Goal: Task Accomplishment & Management: Use online tool/utility

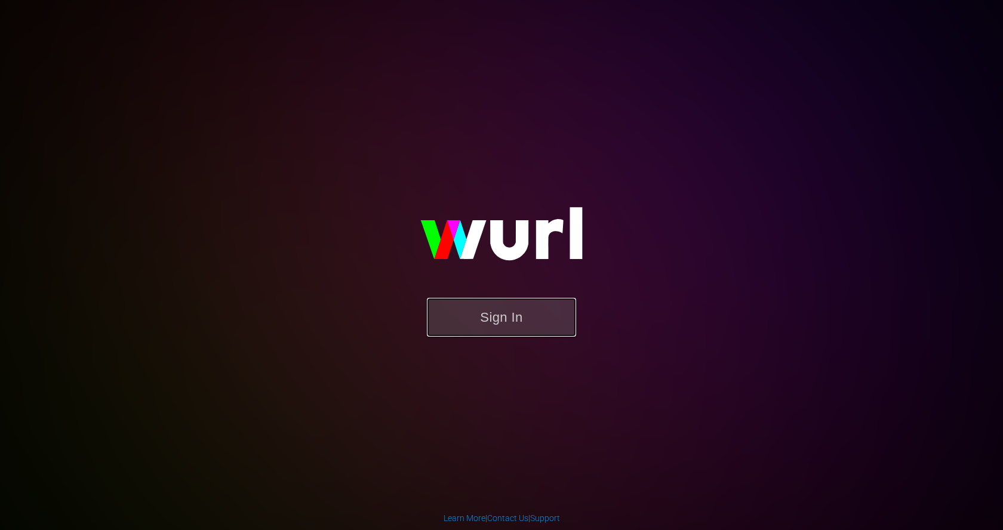
click at [459, 316] on button "Sign In" at bounding box center [501, 317] width 149 height 39
click at [441, 312] on button "Sign In" at bounding box center [501, 317] width 149 height 39
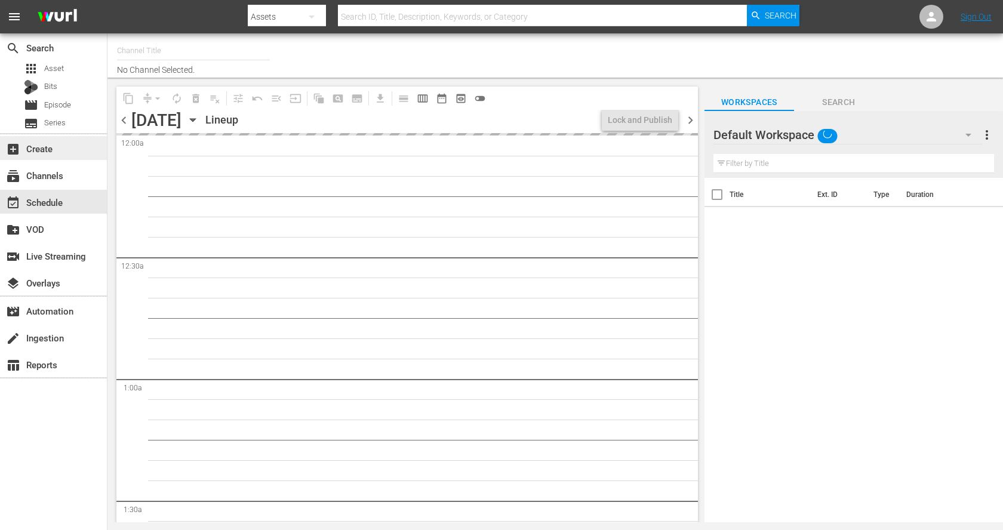
type input "Trailers From Hell (1048)"
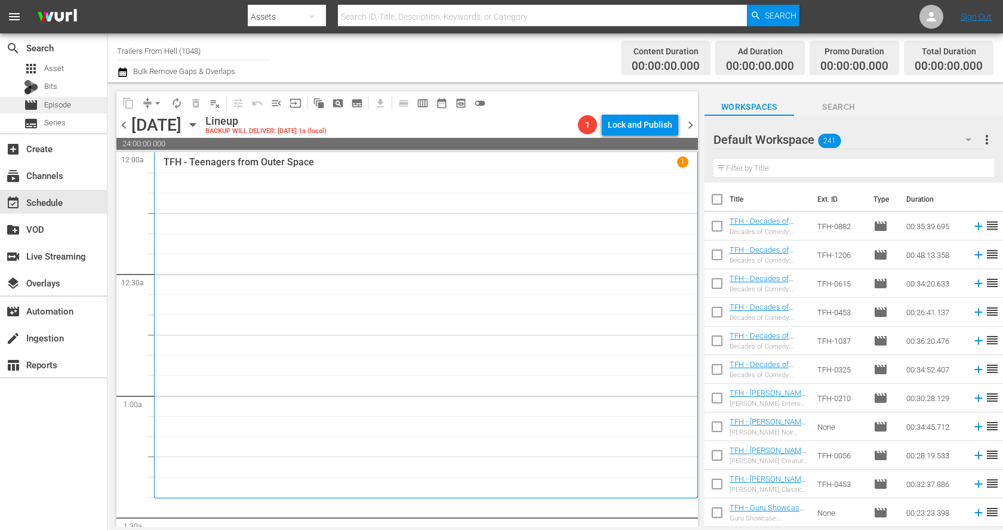
click at [63, 106] on span "Episode" at bounding box center [57, 105] width 27 height 12
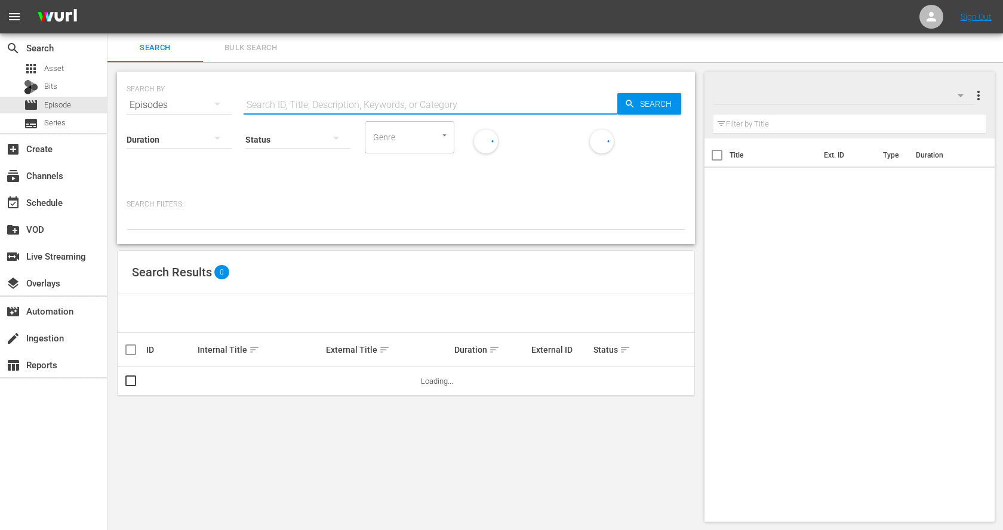
click at [312, 105] on input "text" at bounding box center [431, 105] width 374 height 29
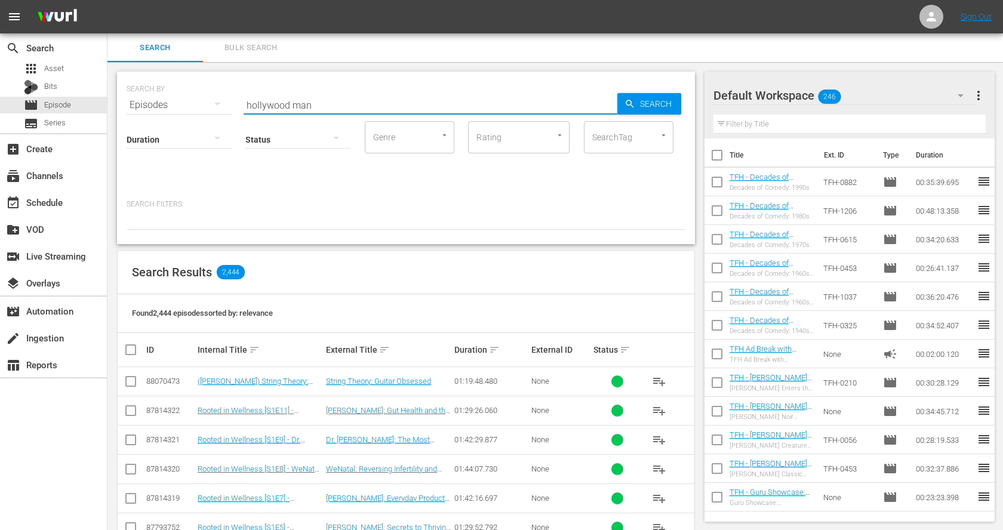
type input "hollywood man"
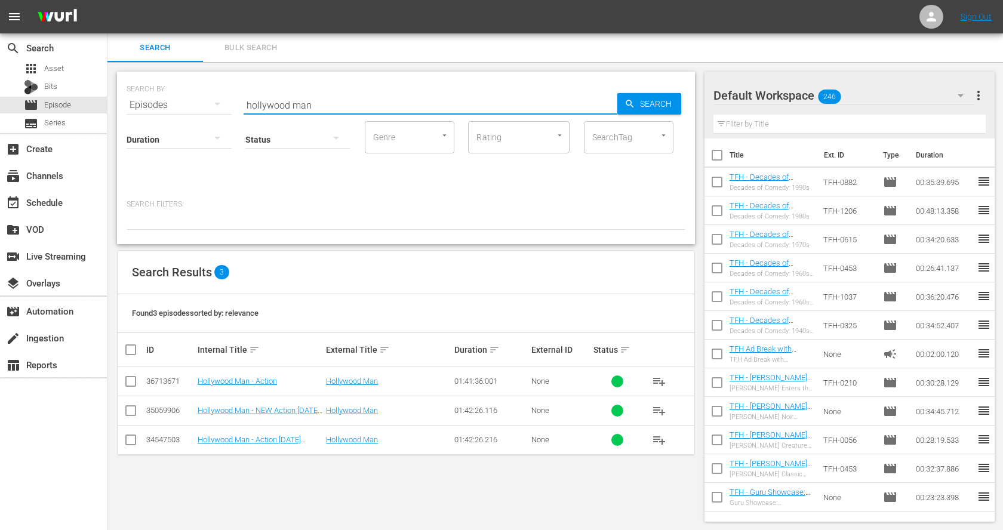
click at [131, 380] on input "checkbox" at bounding box center [131, 384] width 14 height 14
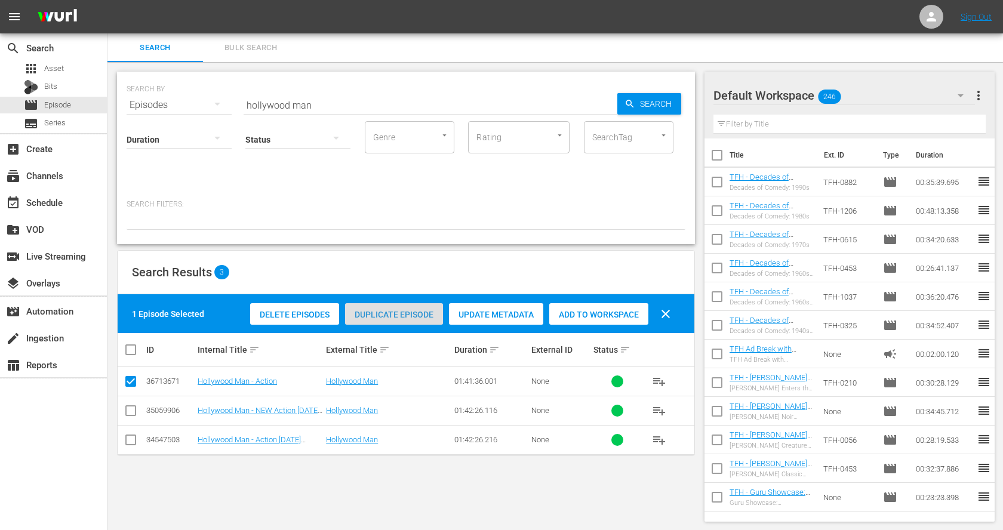
click at [417, 317] on span "Duplicate Episode" at bounding box center [394, 315] width 98 height 10
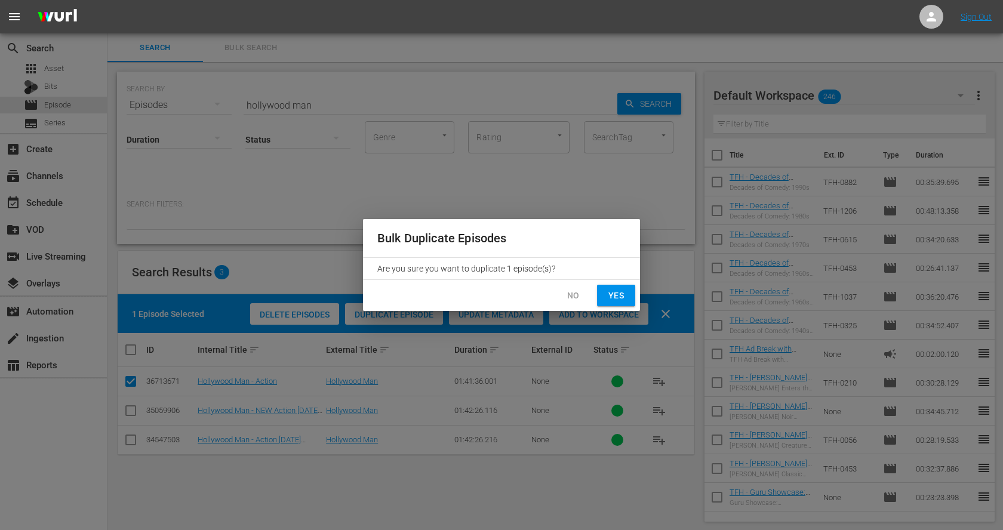
click at [616, 301] on span "Yes" at bounding box center [616, 295] width 19 height 15
checkbox input "false"
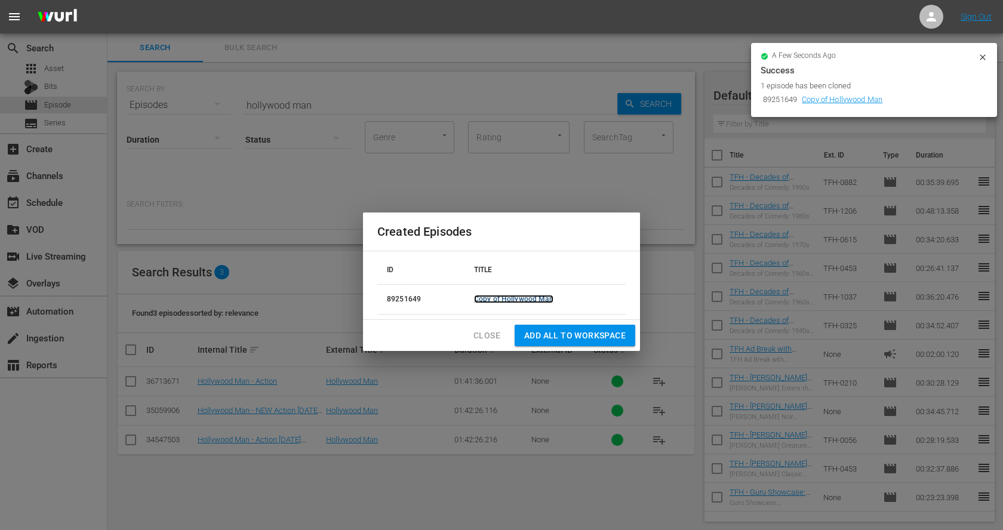
click at [516, 296] on link "Copy of Hollywood Man" at bounding box center [513, 299] width 79 height 8
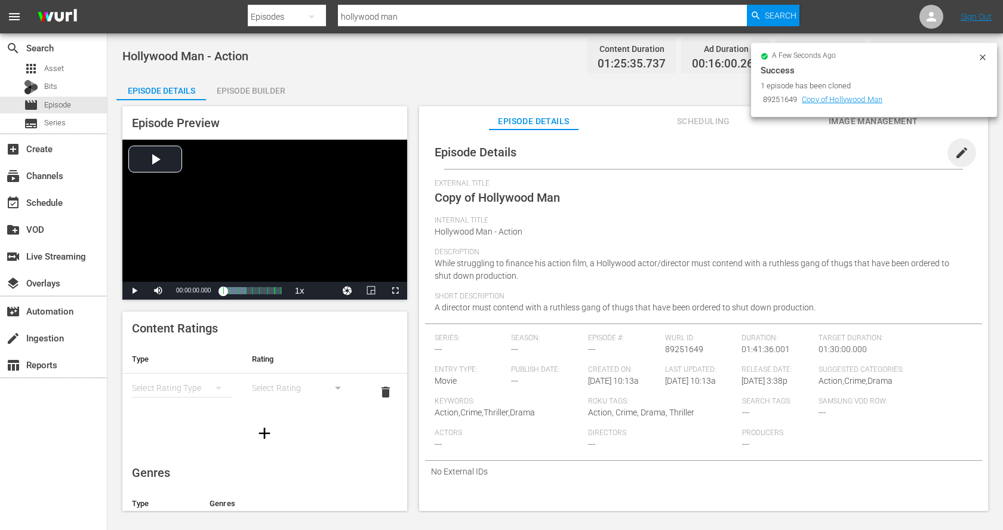
click at [957, 153] on span "edit" at bounding box center [962, 153] width 14 height 14
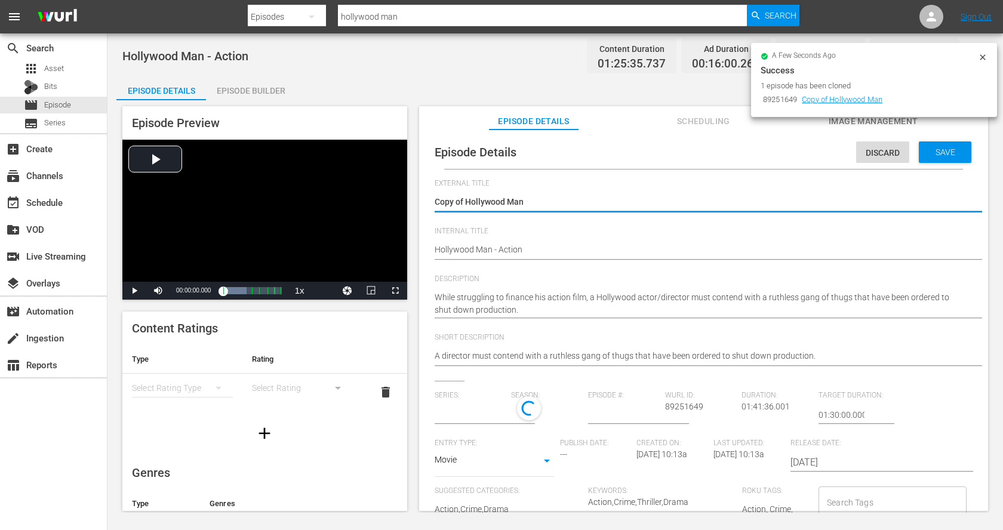
type input "No Series"
click at [466, 196] on textarea "Copy of Hollywood Man" at bounding box center [701, 203] width 532 height 14
type textarea "Copy ofHollywood Man"
type textarea "Copy oHollywood Man"
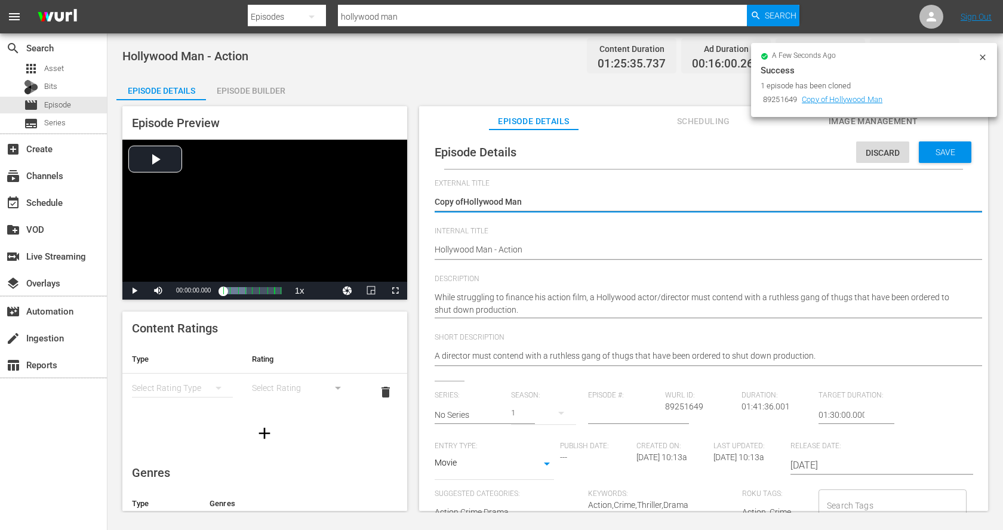
type textarea "Copy oHollywood Man"
type textarea "Copy Hollywood Man"
type textarea "CopyHollywood Man"
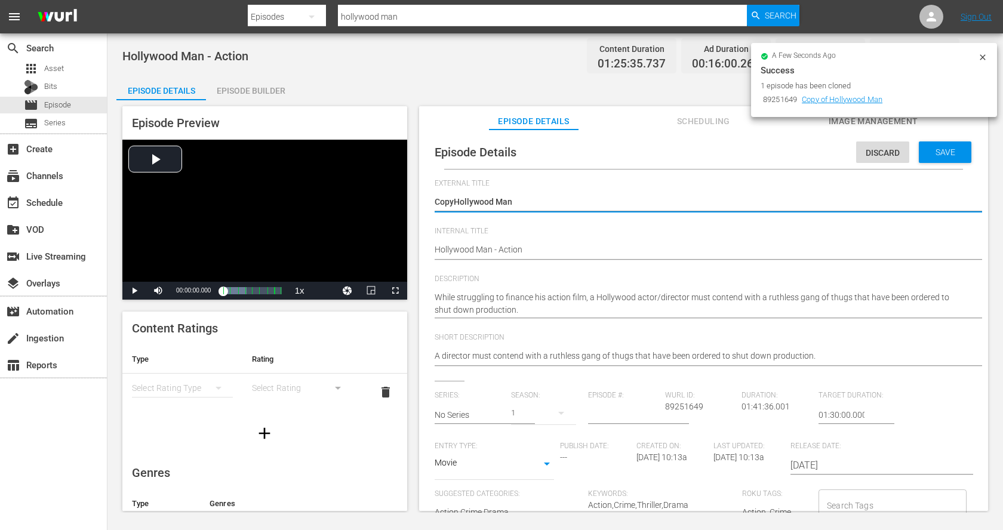
type textarea "CopHollywood Man"
type textarea "CoHollywood Man"
type textarea "CHollywood Man"
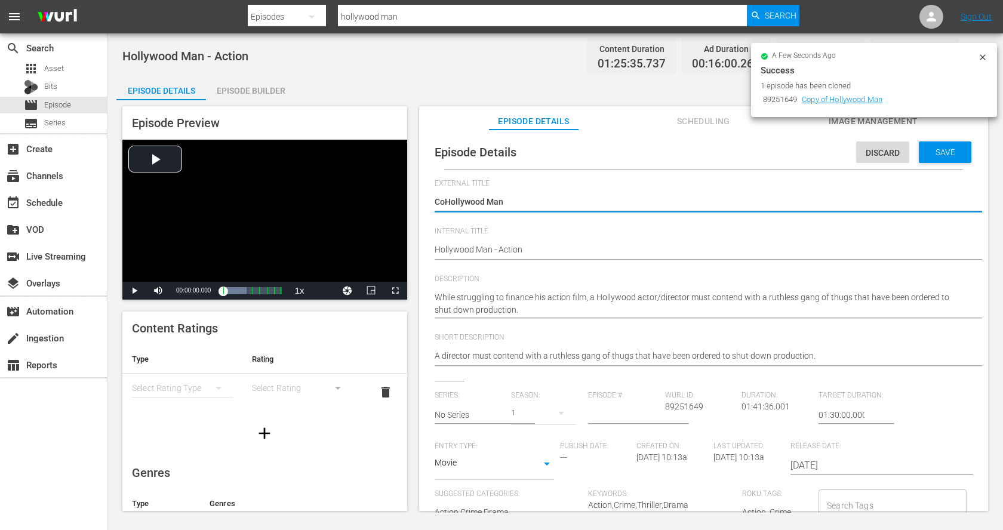
type textarea "CHollywood Man"
type textarea "Hollywood Man"
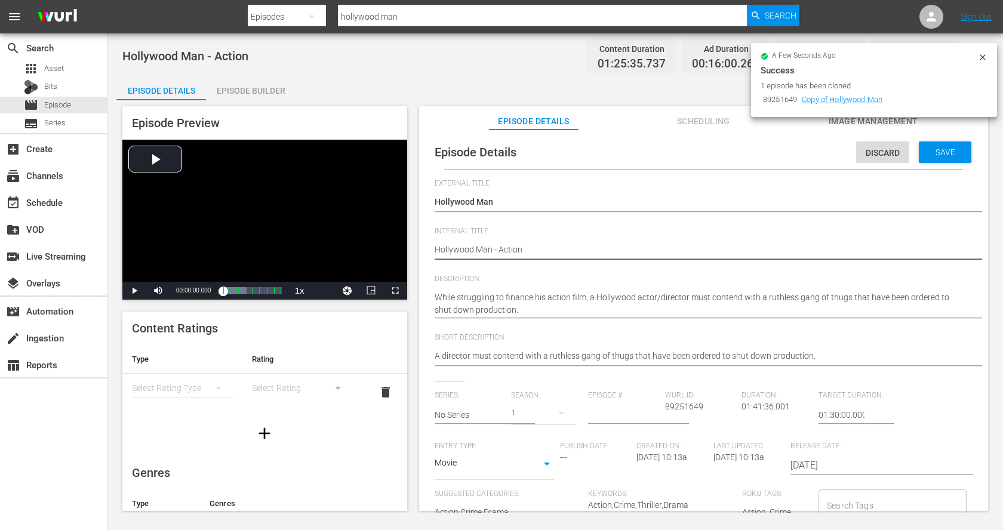
click at [545, 246] on textarea "Hollywood Man - Action" at bounding box center [701, 251] width 532 height 14
type textarea "T"
type textarea "TF"
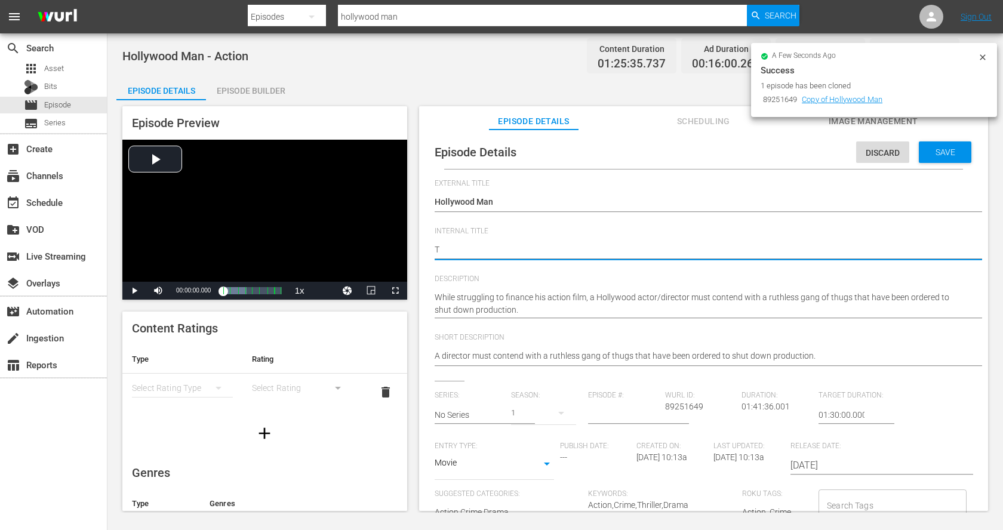
type textarea "TF"
type textarea "TFH"
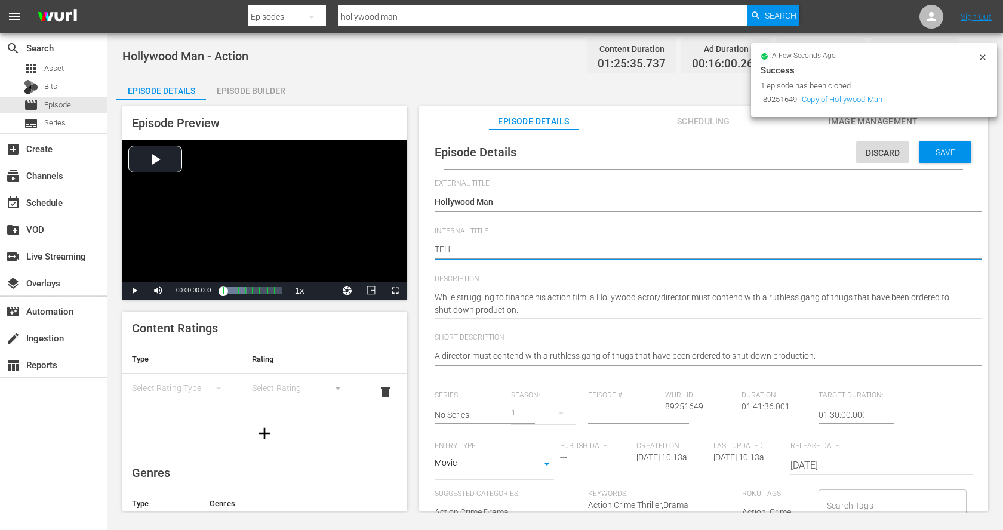
type textarea "TFH -"
type textarea "TFH - H"
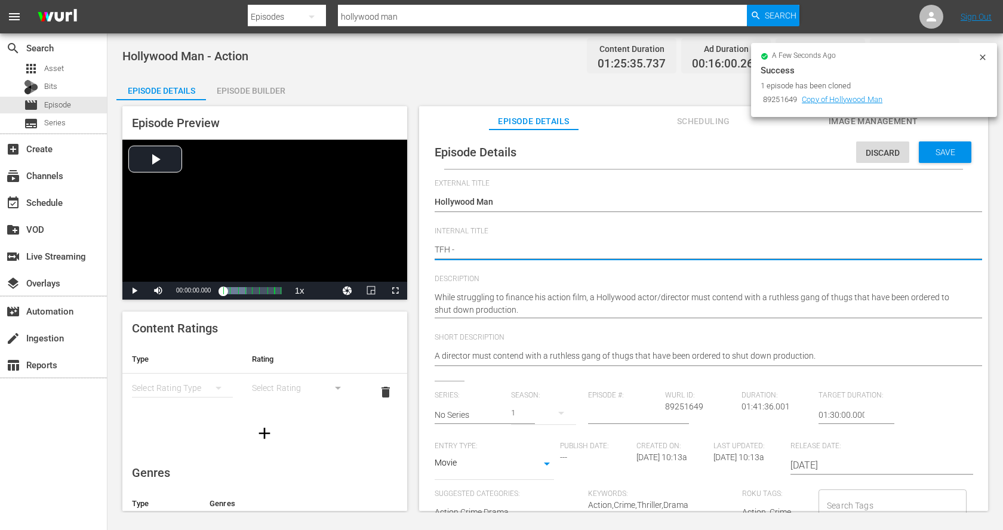
type textarea "TFH - H"
type textarea "TFH - Ho"
type textarea "TFH - Hol"
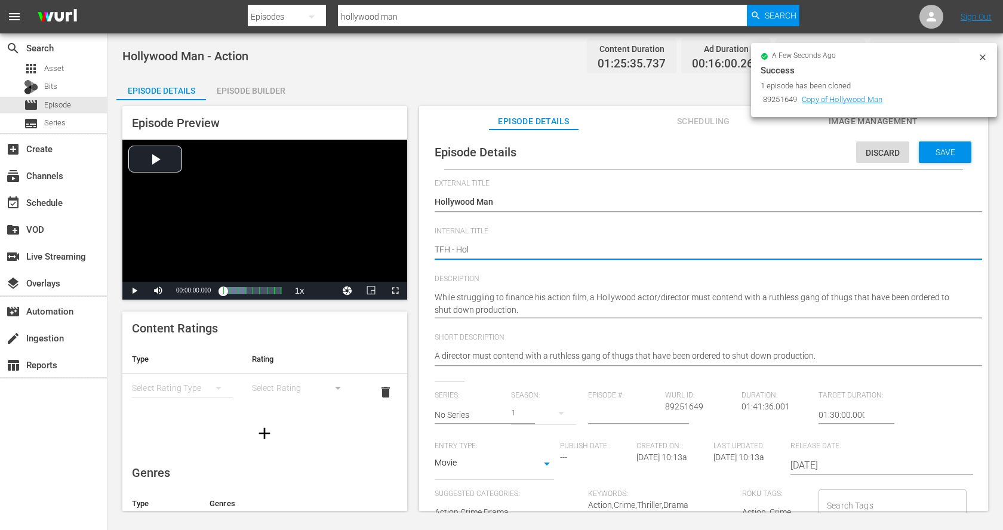
type textarea "TFH - [PERSON_NAME]"
type textarea "TFH - Hollyw"
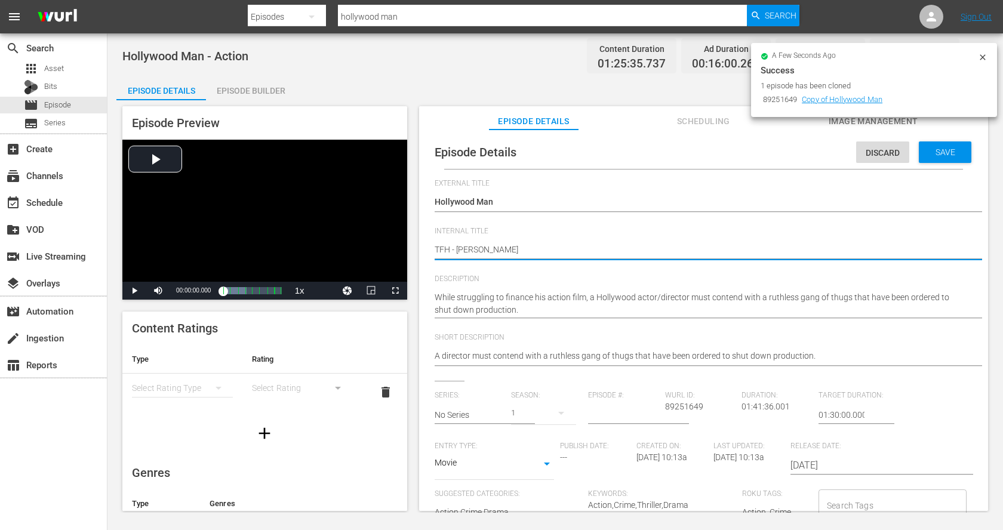
type textarea "TFH - Hollyw"
type textarea "TFH - [GEOGRAPHIC_DATA]"
type textarea "TFH - Hollywoo"
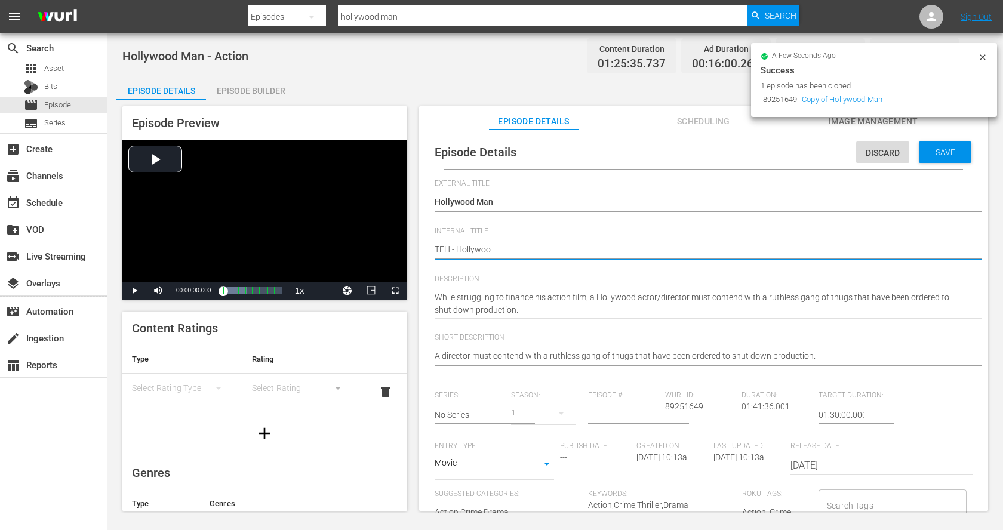
type textarea "TFH - [GEOGRAPHIC_DATA]"
type textarea "TFH - Hollywood M"
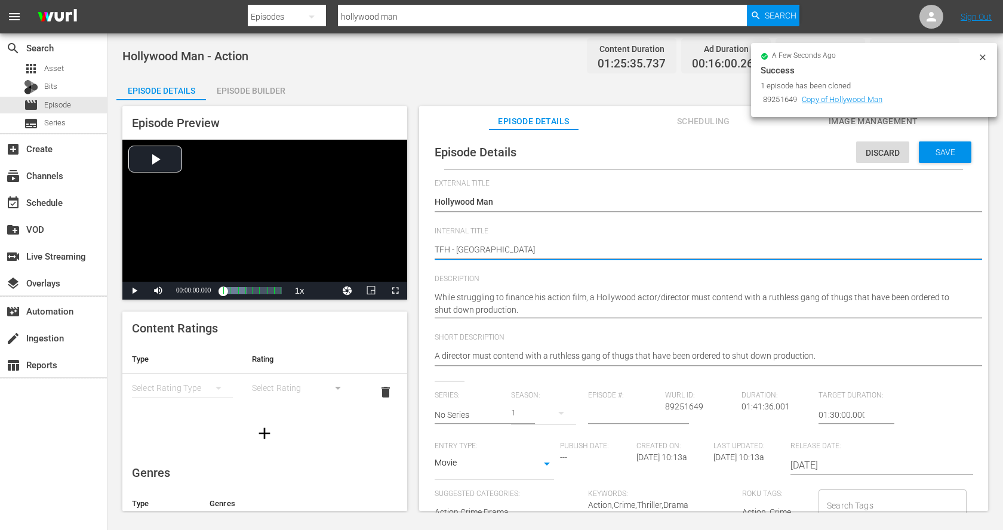
type textarea "TFH - Hollywood M"
type textarea "TFH - Hollywood Ma"
type textarea "TFH - Hollywood Man"
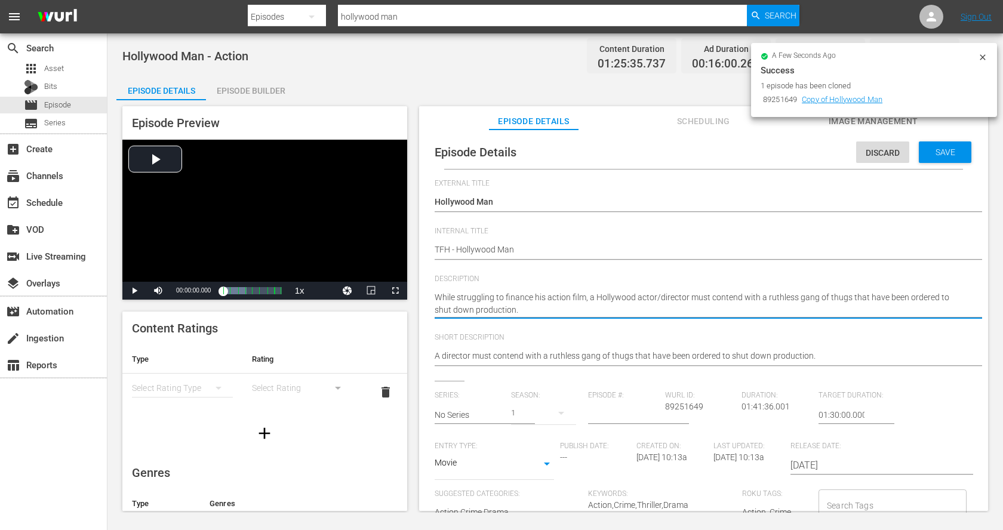
drag, startPoint x: 533, startPoint y: 306, endPoint x: 424, endPoint y: 293, distance: 110.1
click at [424, 293] on div "Episode Details Discard Save External Title Copy of Hollywood Man Copy of Holly…" at bounding box center [703, 326] width 569 height 393
paste textarea "A Hollywood actor-director racing to fund his dream action film finds himself b…"
type textarea "A Hollywood actor-director racing to fund his dream action film finds himself b…"
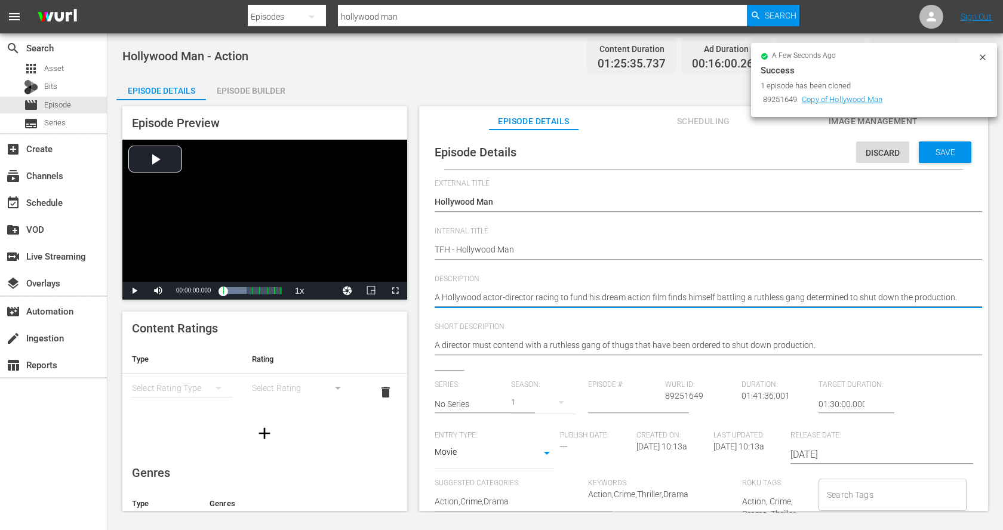
click at [480, 296] on textarea "While struggling to finance his action film, a Hollywood actor/director must co…" at bounding box center [701, 298] width 532 height 14
click at [642, 297] on textarea "While struggling to finance his action film, a Hollywood actor/director must co…" at bounding box center [701, 298] width 532 height 14
type textarea "A Hollywood actor-director racing to fund his dream actio film finds himself ba…"
type textarea "A Hollywood actor-director racing to fund his dream acti film finds himself bat…"
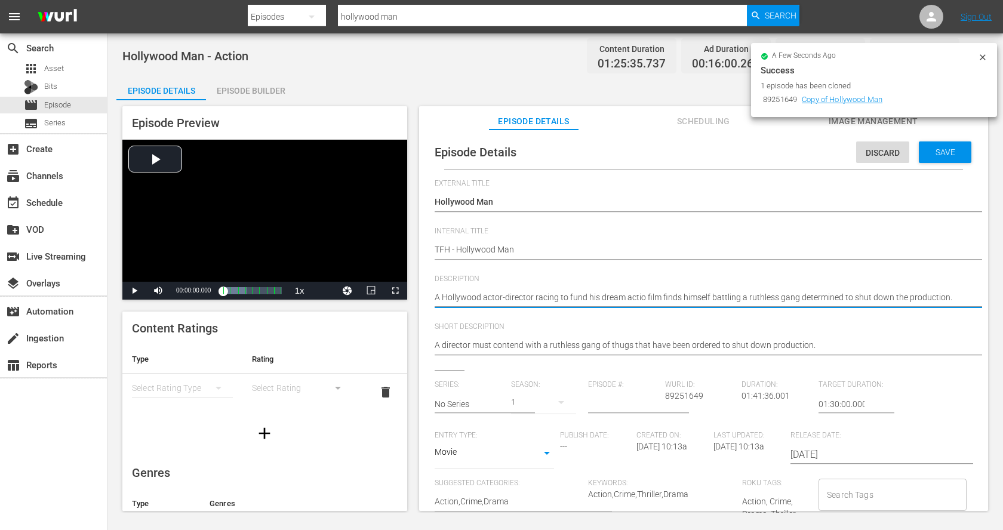
type textarea "A Hollywood actor-director racing to fund his dream acti film finds himself bat…"
type textarea "A Hollywood actor-director racing to fund his dream act film finds himself batt…"
type textarea "A Hollywood actor-director racing to fund his dream ac film finds himself battl…"
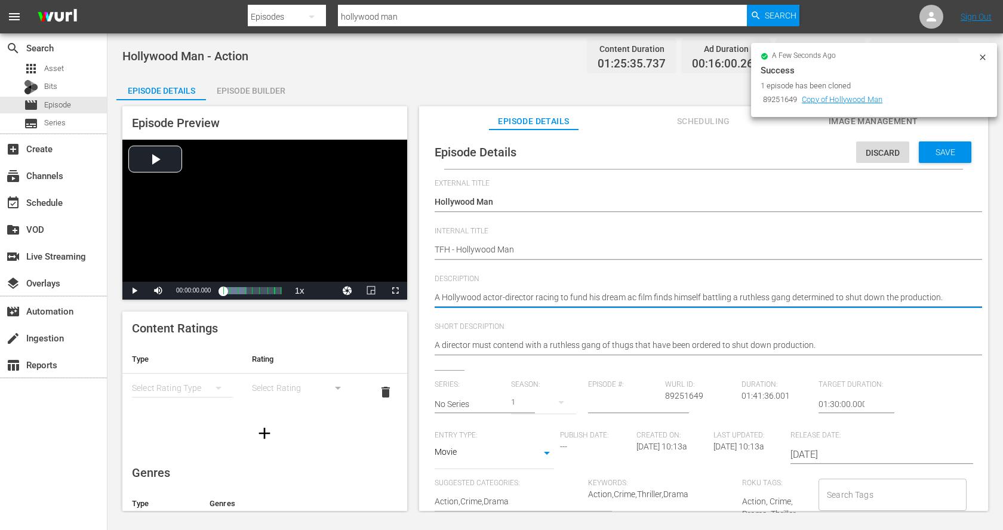
type textarea "A Hollywood actor-director racing to fund his dream a film finds himself battli…"
type textarea "A Hollywood actor-director racing to fund his dream film finds himself battling…"
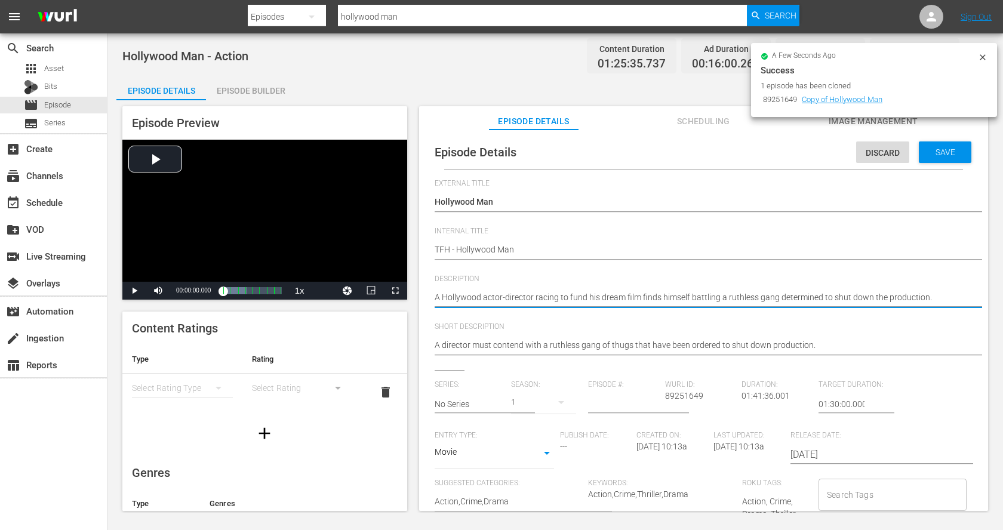
type textarea "A Hollywood actor-director racing to fund his dream film finds himself battling…"
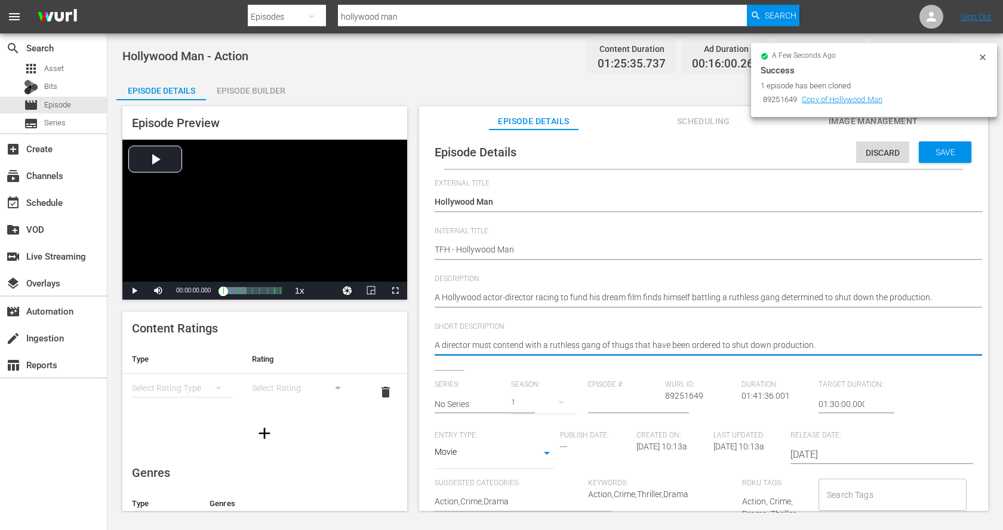
click at [716, 349] on textarea "A director must contend with a ruthless gang of thugs that have been ordered to…" at bounding box center [701, 346] width 532 height 14
type textarea "A"
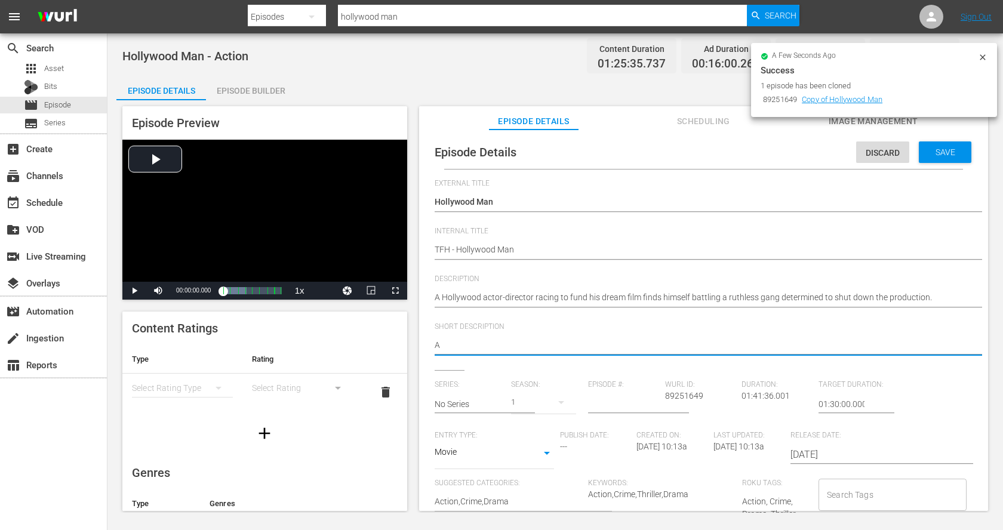
type textarea "A"
type textarea "A H"
type textarea "A Ho"
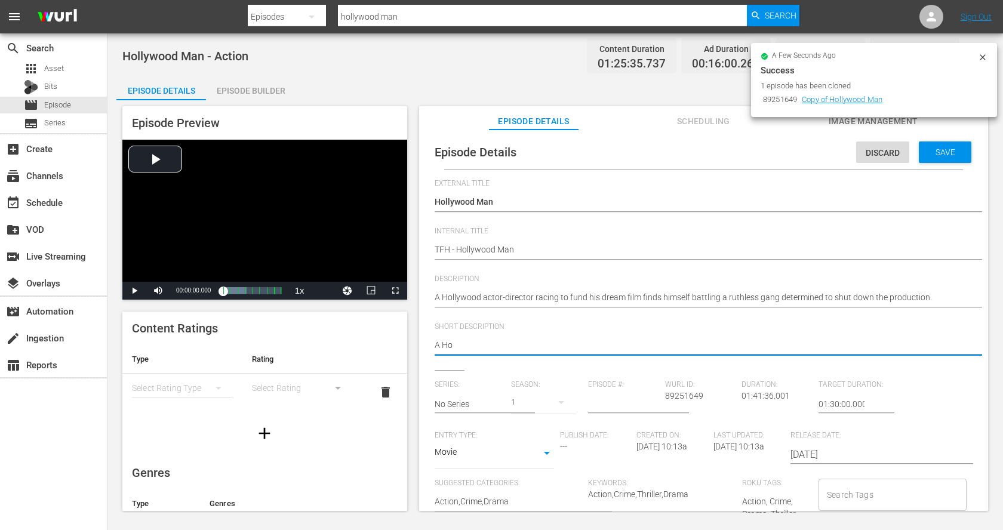
type textarea "A Hol"
type textarea "A [PERSON_NAME]"
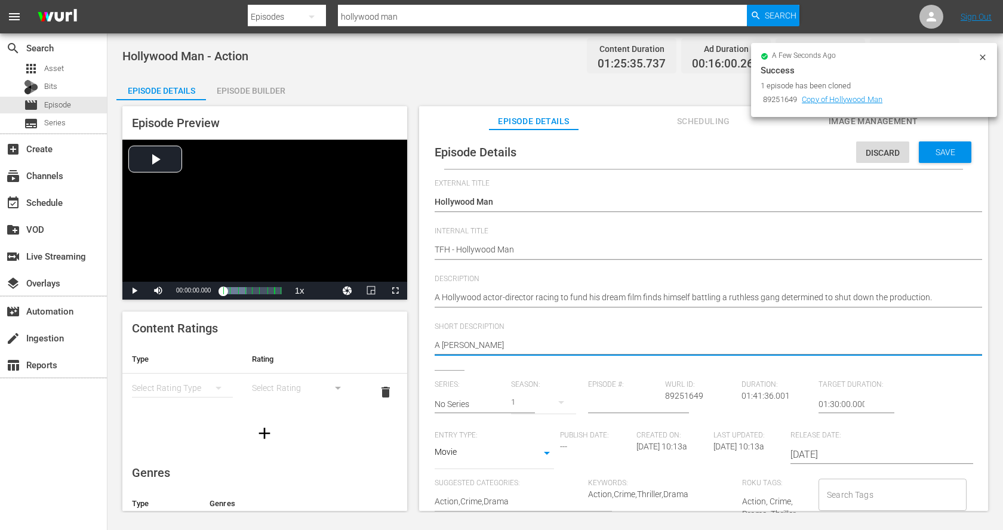
type textarea "A [PERSON_NAME]"
type textarea "A Hollyw"
type textarea "A Hollywo"
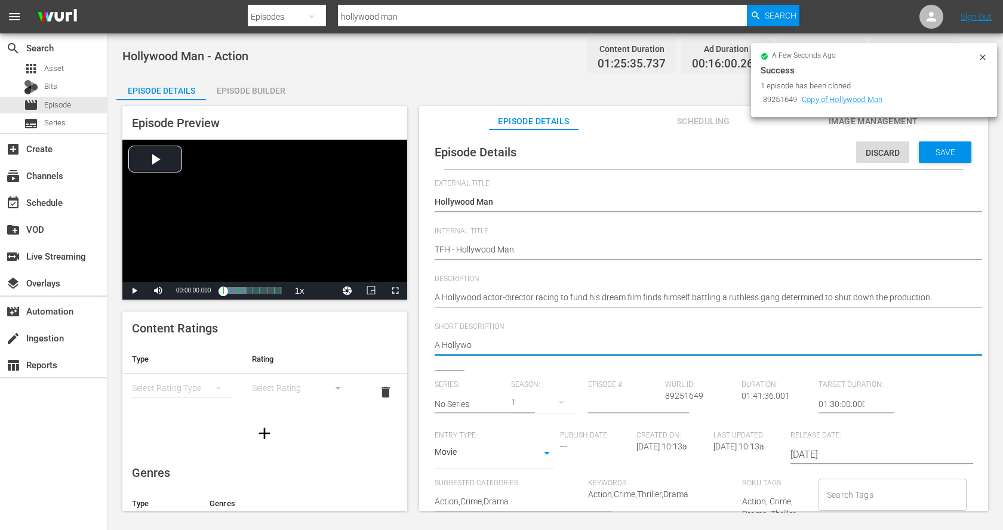
type textarea "A Hollywoo"
type textarea "A [GEOGRAPHIC_DATA]"
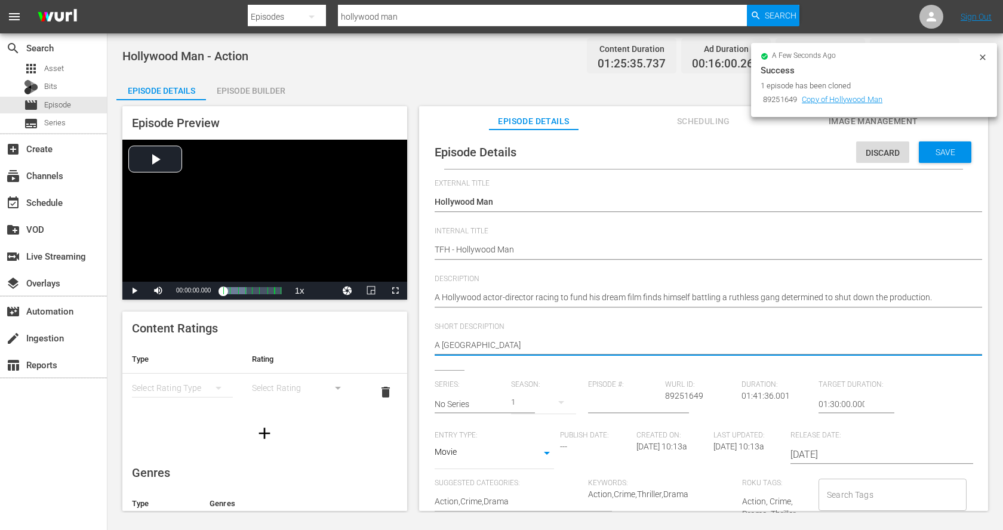
type textarea "A [GEOGRAPHIC_DATA]"
type textarea "A Hollywood a"
type textarea "A Hollywood ac"
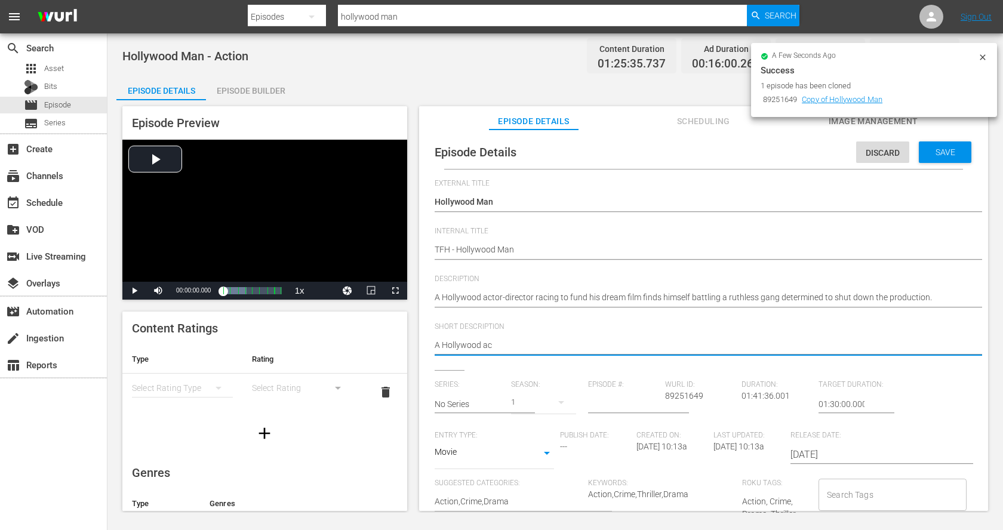
type textarea "A Hollywood act"
type textarea "A Hollywood acto"
type textarea "A Hollywood actor"
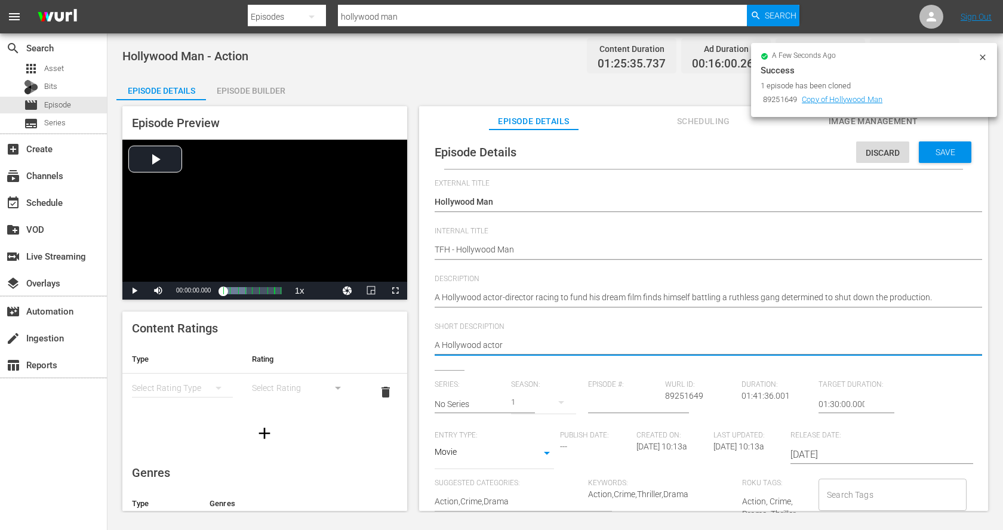
type textarea "A Hollywood actor"
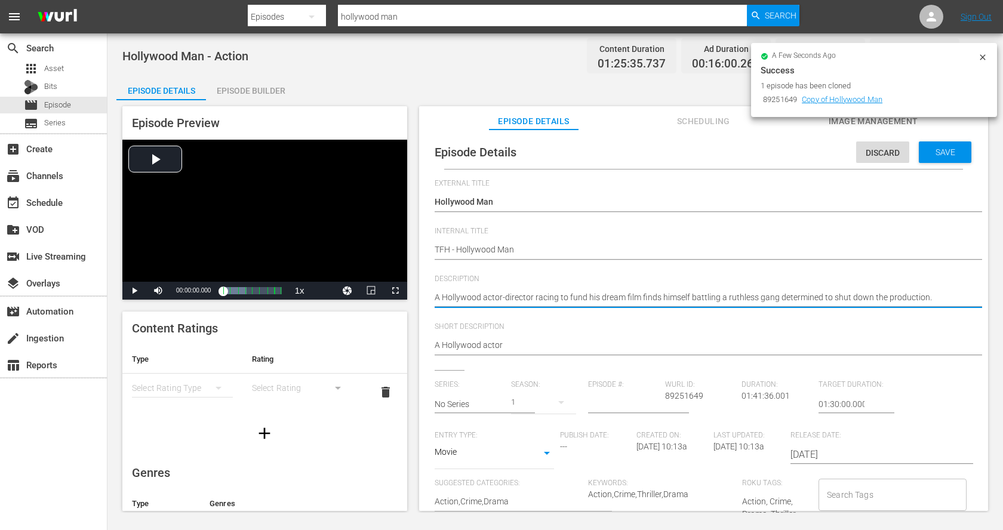
type textarea "A Hollywood actor-directorracing to fund his dream film finds himself battling …"
type textarea "A Hollywood actor-directoracing to fund his dream film finds himself battling a…"
type textarea "A Hollywood actor-directracing to fund his dream film finds himself battling a …"
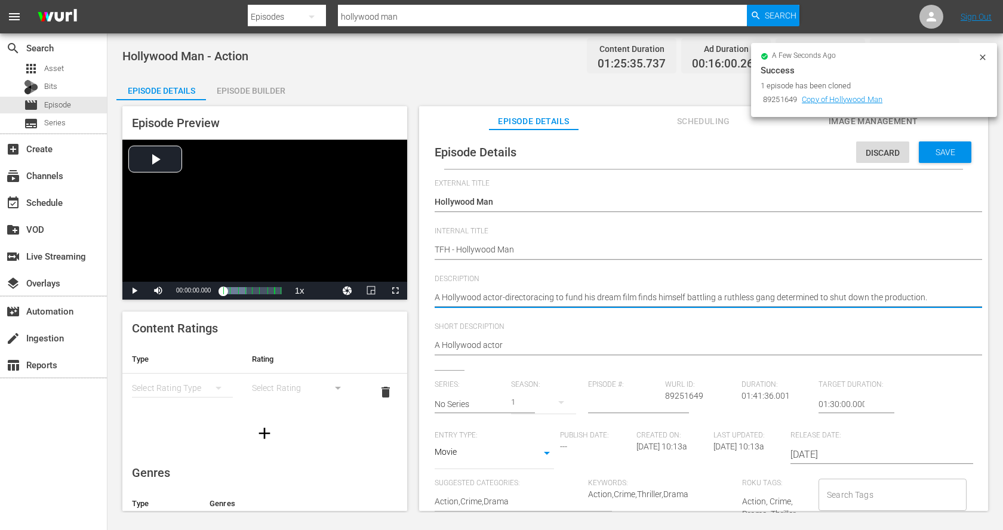
type textarea "A Hollywood actor-directracing to fund his dream film finds himself battling a …"
type textarea "A Hollywood actor-direcracing to fund his dream film finds himself battling a r…"
type textarea "A Hollywood actor-direracing to fund his dream film finds himself battling a ru…"
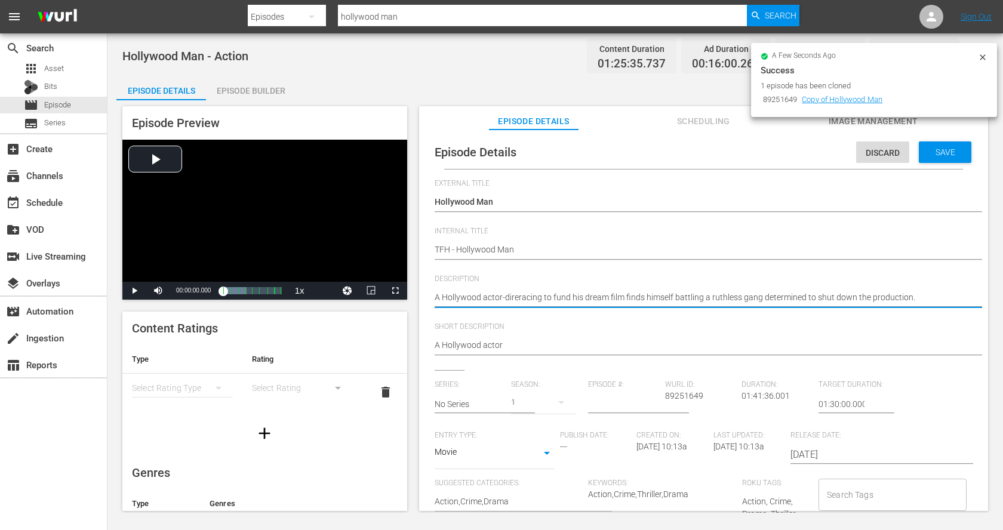
type textarea "A Hollywood actor-dirracing to fund his dream film finds himself battling a rut…"
type textarea "A Hollywood actor-[PERSON_NAME] to fund his dream film finds himself battling a…"
type textarea "A Hollywood actor-dracing to fund his dream film finds himself battling a ruthl…"
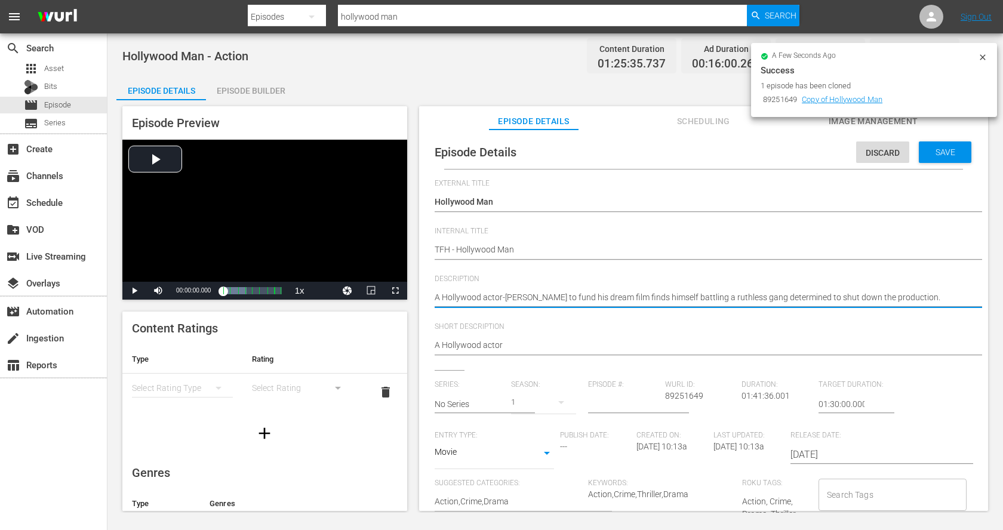
type textarea "A Hollywood actor-dracing to fund his dream film finds himself battling a ruthl…"
type textarea "A Hollywood actor-racing to fund his dream film finds himself battling a ruthle…"
type textarea "A Hollywood actorracing to fund his dream film finds himself battling a ruthles…"
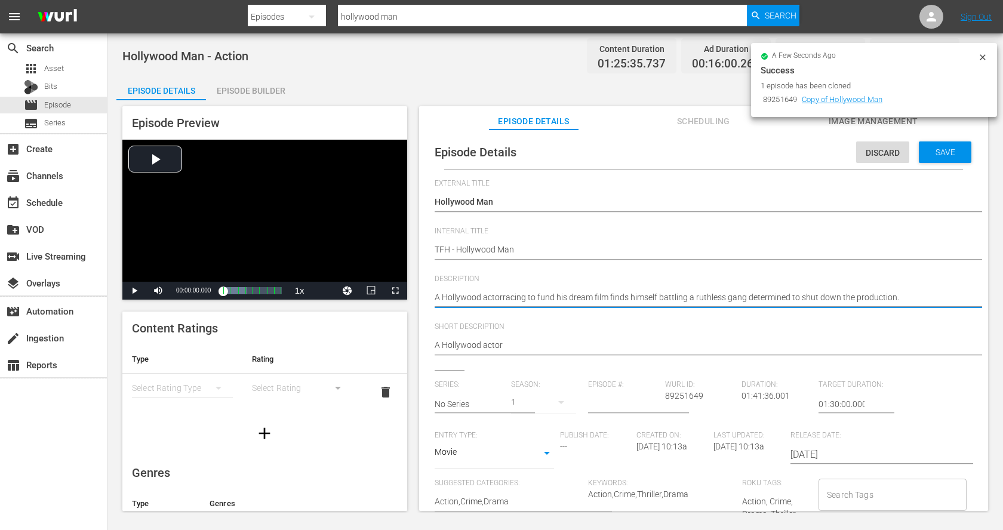
type textarea "A Hollywood actoracing to fund his dream film finds himself battling a ruthless…"
type textarea "A Hollywood actracing to fund his dream film finds himself battling a ruthless …"
type textarea "A Hollywood acracing to fund his dream film finds himself battling a ruthless g…"
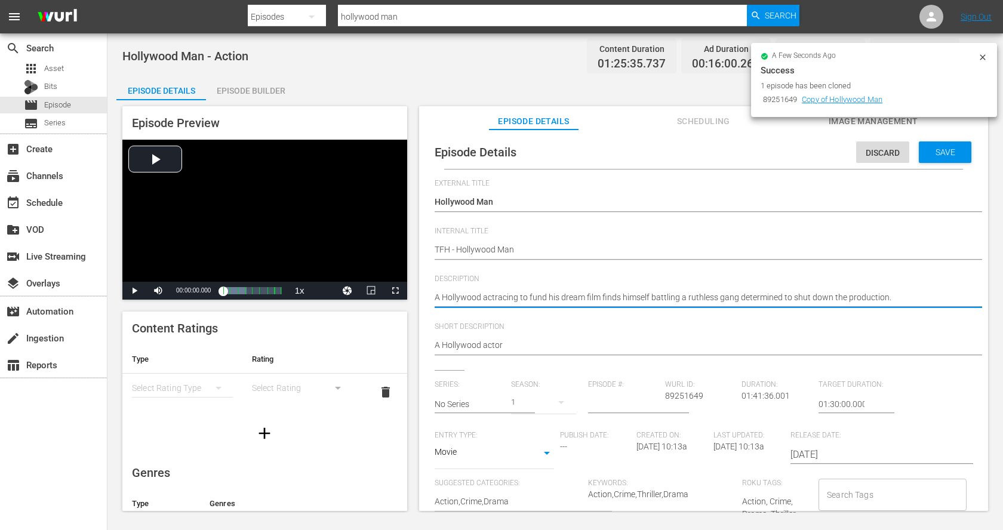
type textarea "A Hollywood acracing to fund his dream film finds himself battling a ruthless g…"
type textarea "A Hollywood aracing to fund his dream film finds himself battling a ruthless ga…"
type textarea "A Hollywood racing to fund his dream film finds himself battling a ruthless gan…"
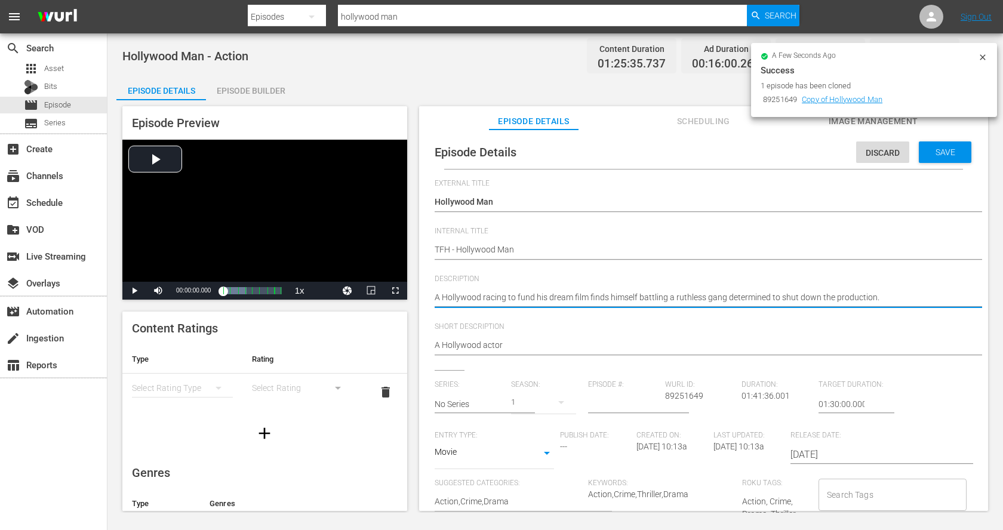
type textarea "A Hollywoodracing to fund his dream film finds himself battling a ruthless gang…"
type textarea "A Hollywood racing to fund his dream film finds himself battling a ruthless gan…"
type textarea "A Hollywood sracing to fund his dream film finds himself battling a ruthless ga…"
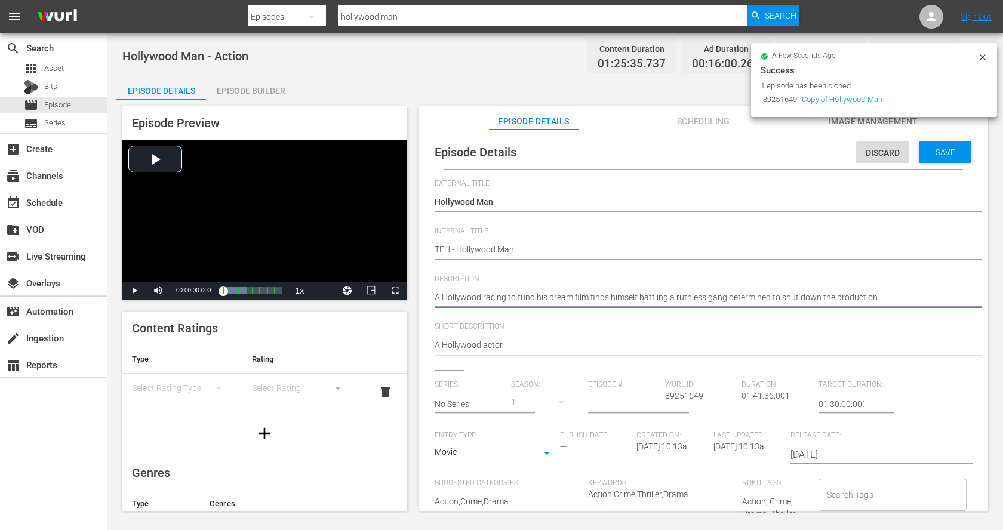
type textarea "A Hollywood sracing to fund his dream film finds himself battling a ruthless ga…"
type textarea "A Hollywood stracing to fund his dream film finds himself battling a ruthless g…"
type textarea "A Hollywood staracing to fund his dream film finds himself battling a ruthless …"
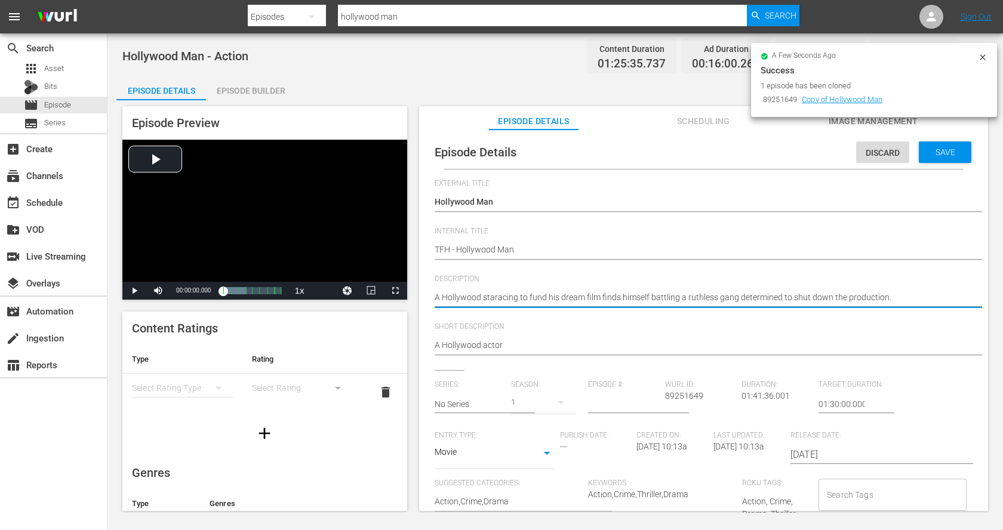
type textarea "A Hollywood starracing to fund his dream film finds himself battling a ruthless…"
type textarea "A Hollywood star racing to fund his dream film finds himself battling a ruthles…"
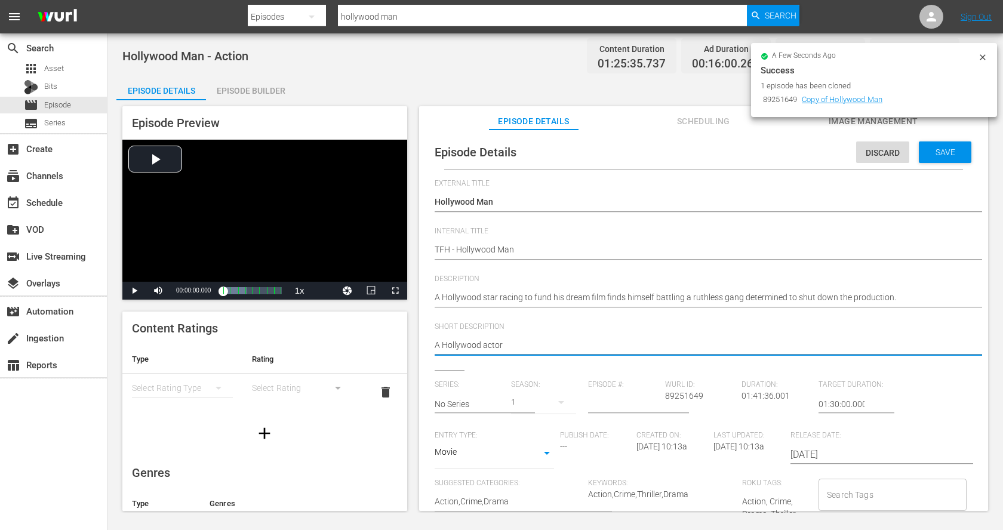
type textarea "A Hollywood acto"
type textarea "A Hollywood act"
type textarea "A Hollywood ac"
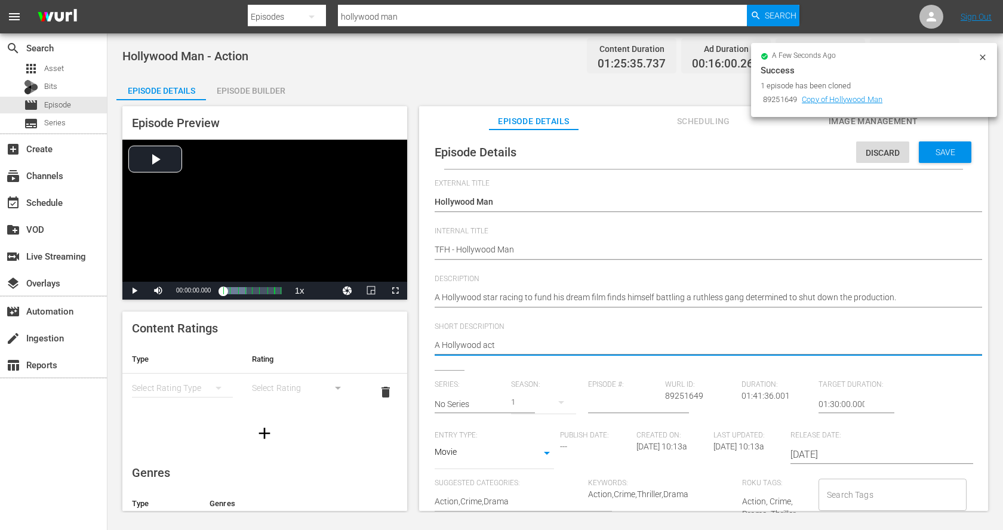
type textarea "A Hollywood ac"
type textarea "A Hollywood a"
type textarea "A [GEOGRAPHIC_DATA]"
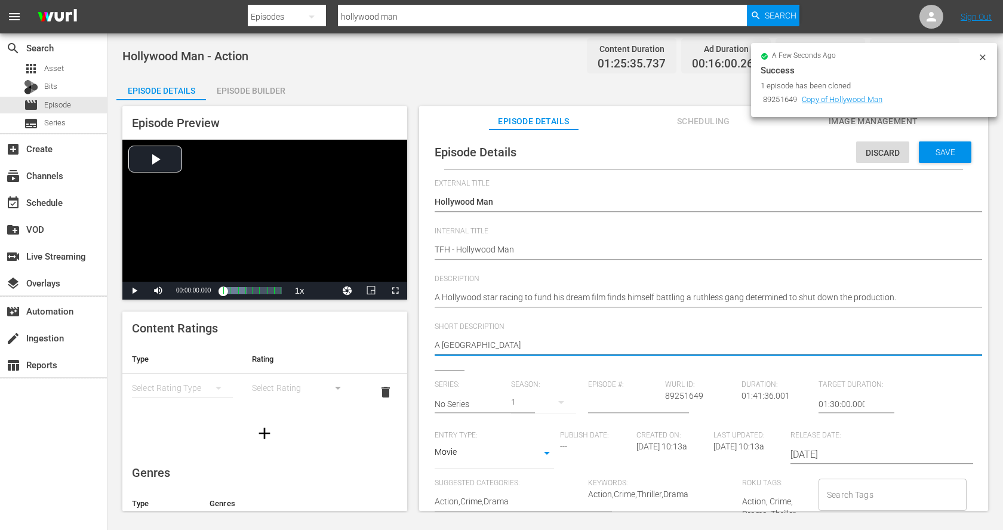
type textarea "A Hollywood s"
type textarea "A [GEOGRAPHIC_DATA]"
type textarea "A Hollywood sta"
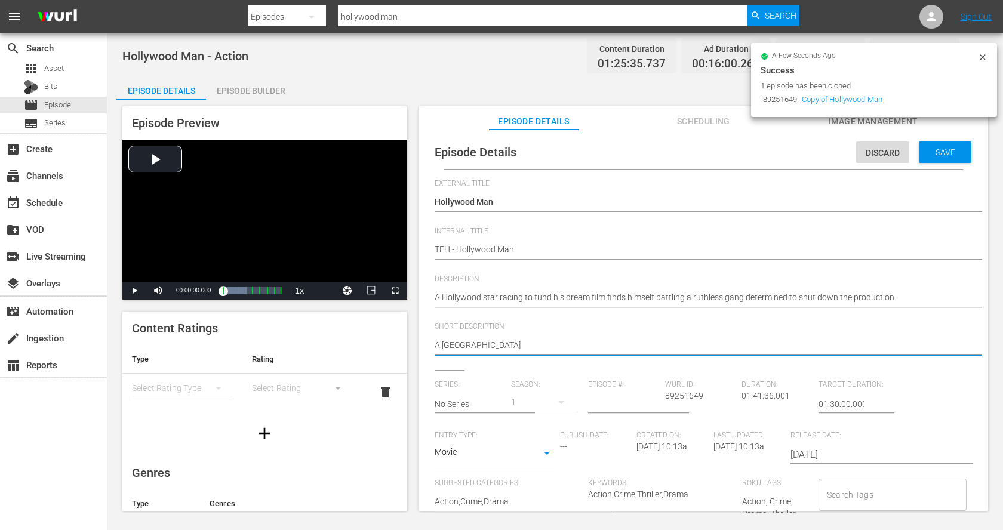
type textarea "A Hollywood sta"
type textarea "A Hollywood star"
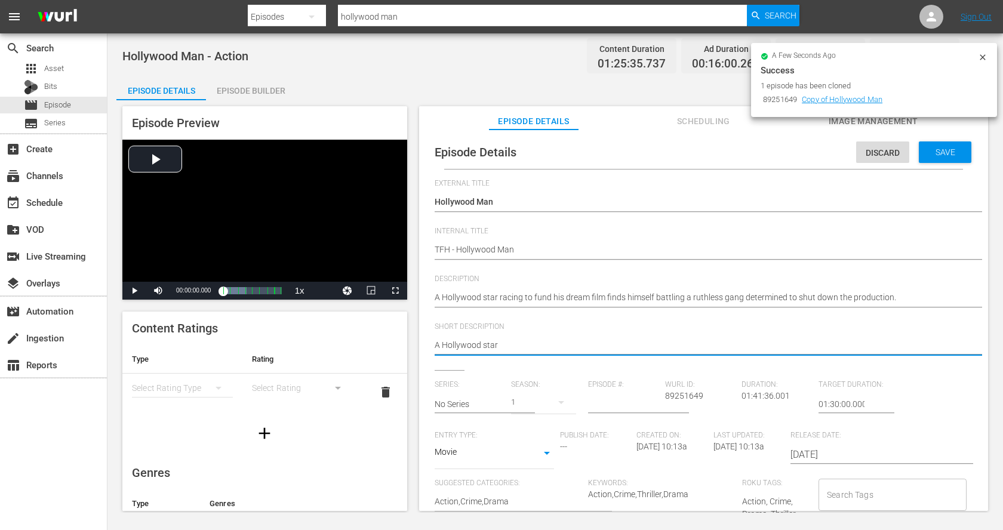
type textarea "A Hollywood star b"
type textarea "A Hollywood star ba"
type textarea "A Hollywood star bat"
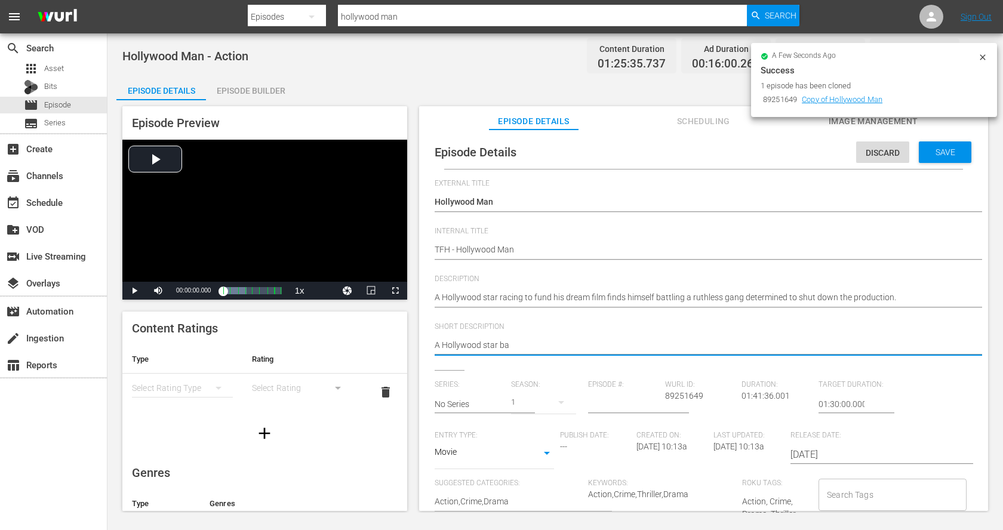
type textarea "A Hollywood star bat"
type textarea "A Hollywood star batt"
type textarea "A Hollywood star battl"
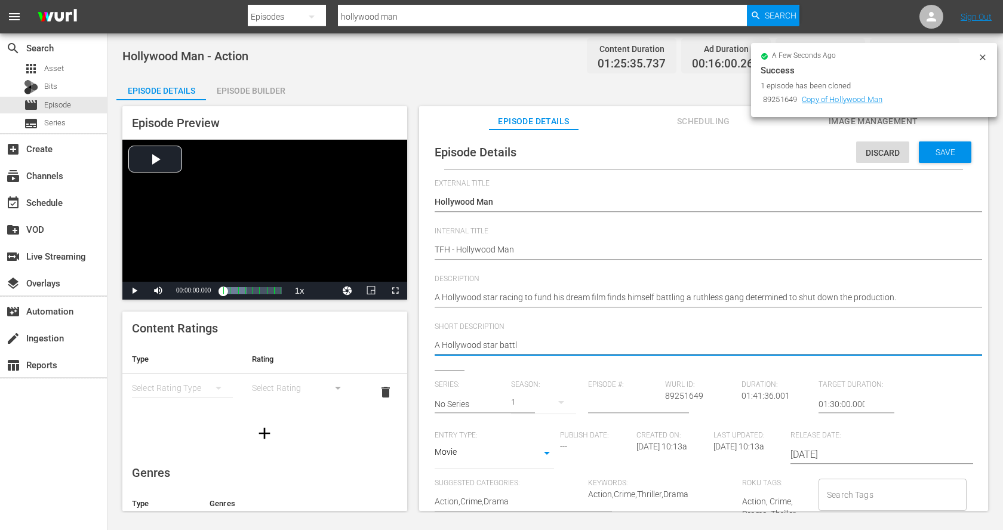
type textarea "A Hollywood star battle"
type textarea "A Hollywood star battles"
type textarea "A Hollywood star battles a"
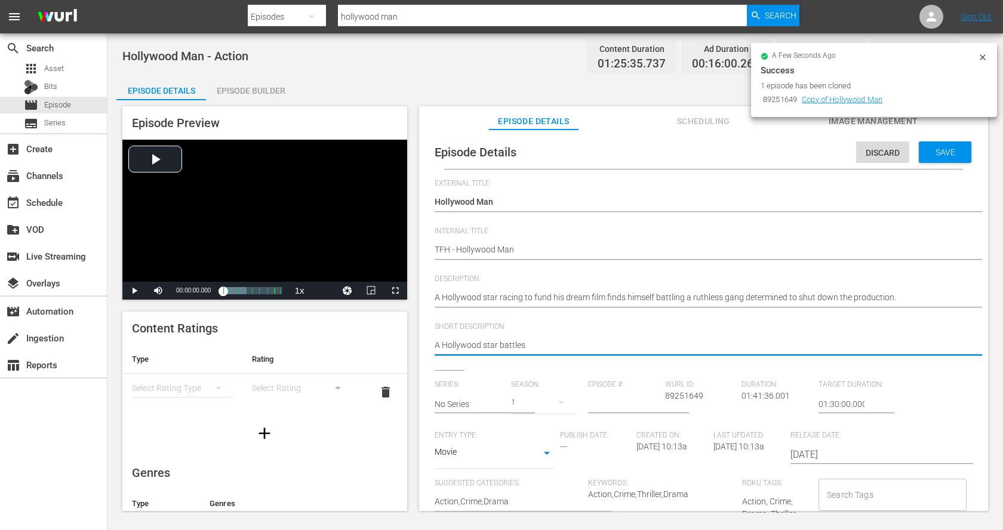
type textarea "A Hollywood star battles a"
type textarea "A Hollywood star battles a g"
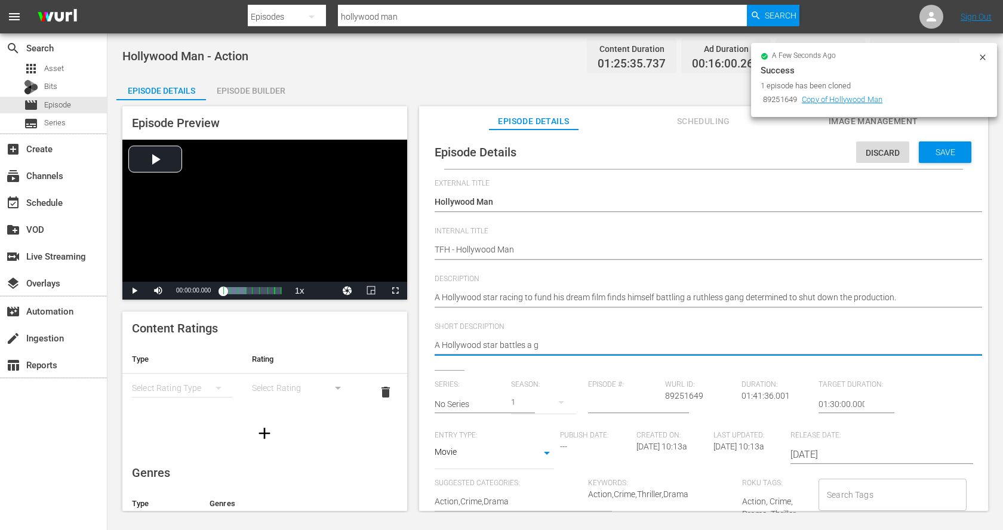
type textarea "A Hollywood star battles a ga"
type textarea "A Hollywood star battles a gan"
type textarea "A Hollywood star battles a gang"
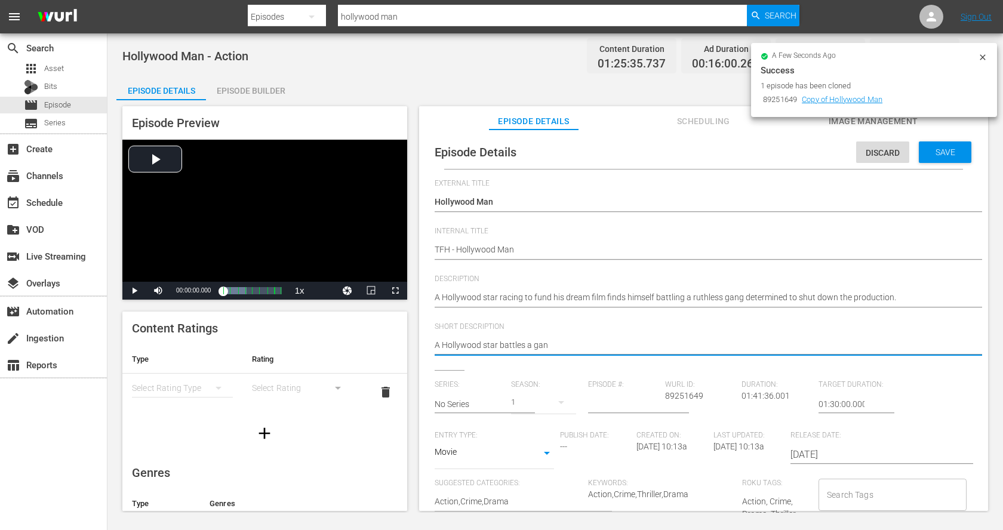
type textarea "A Hollywood star battles a gang"
click at [443, 347] on textarea "A director must contend with a ruthless gang of thugs that have been ordered to…" at bounding box center [701, 346] width 532 height 14
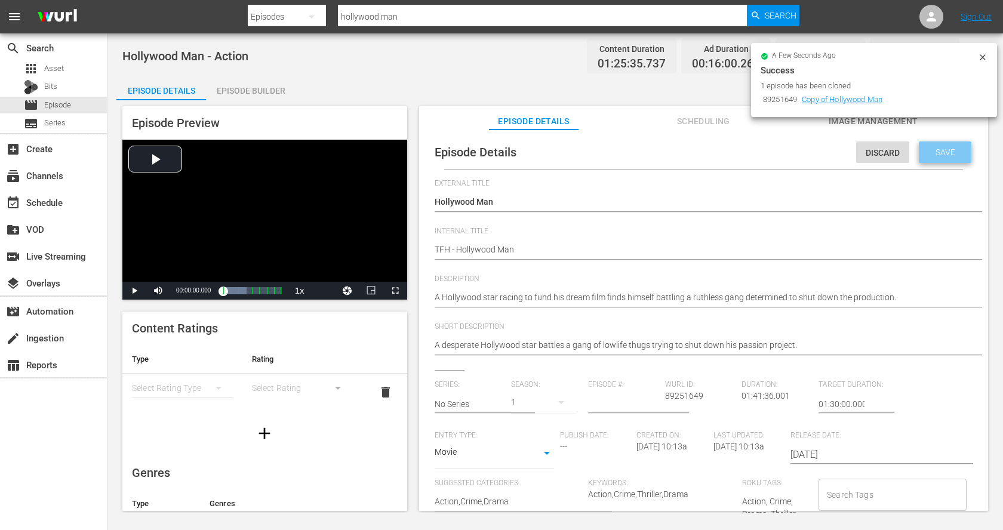
click at [933, 152] on span "Save" at bounding box center [945, 153] width 39 height 10
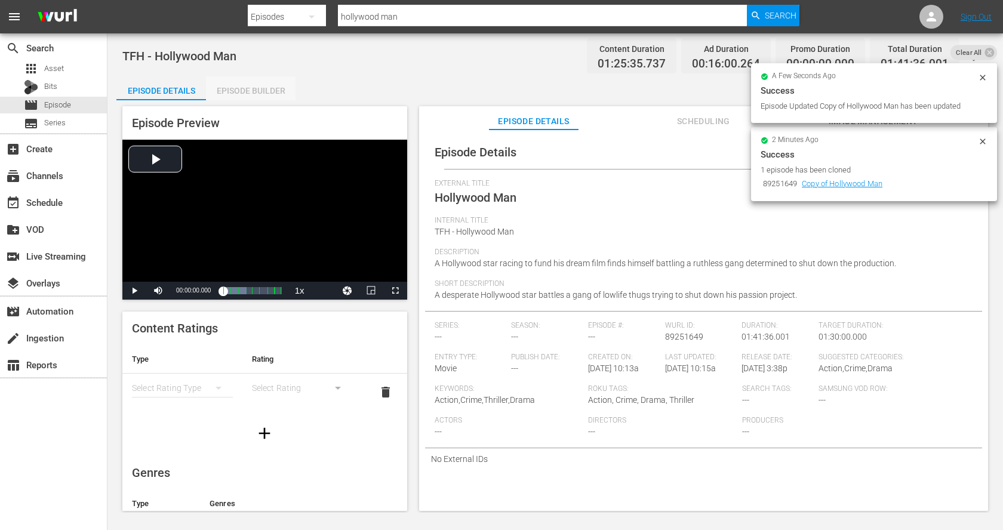
click at [241, 88] on div "Episode Builder" at bounding box center [251, 90] width 90 height 29
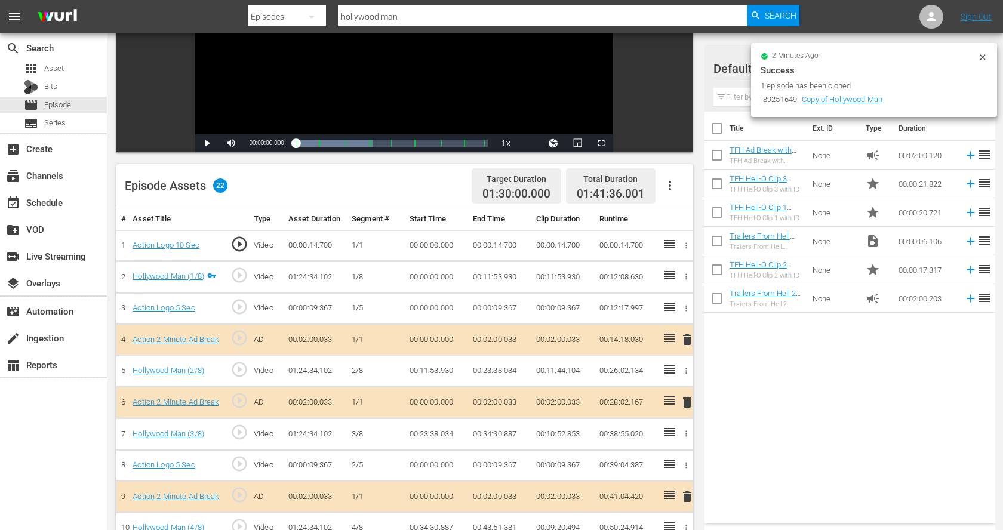
scroll to position [184, 0]
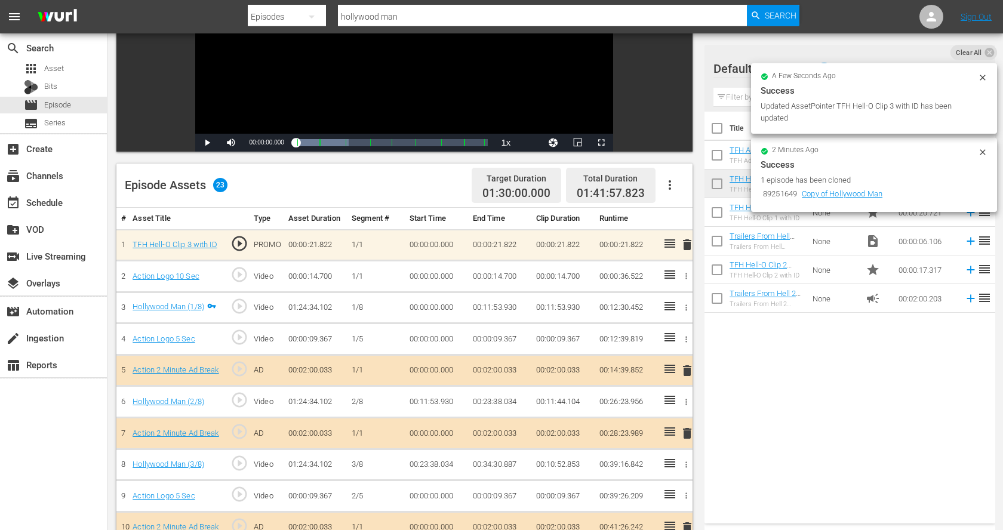
click at [685, 272] on icon "button" at bounding box center [686, 276] width 9 height 9
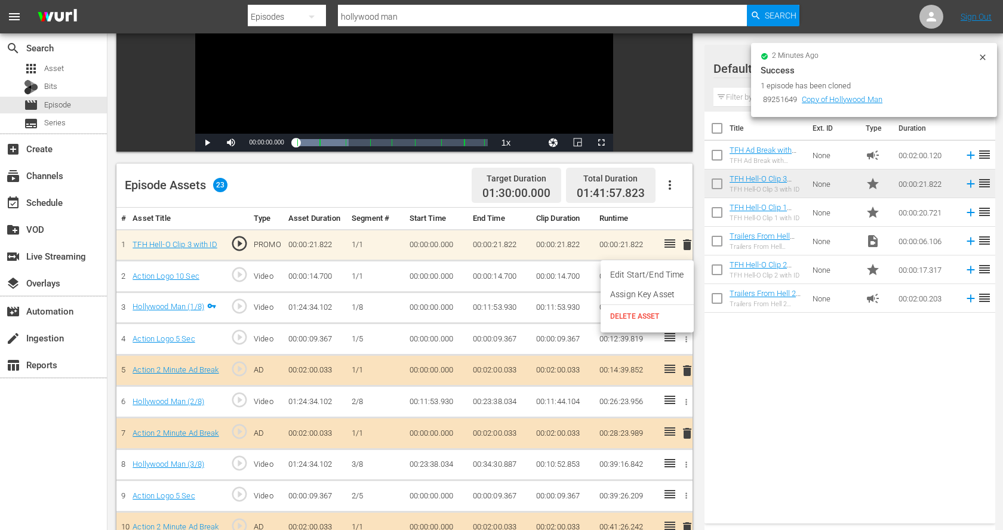
click at [671, 321] on span "DELETE ASSET" at bounding box center [647, 316] width 74 height 11
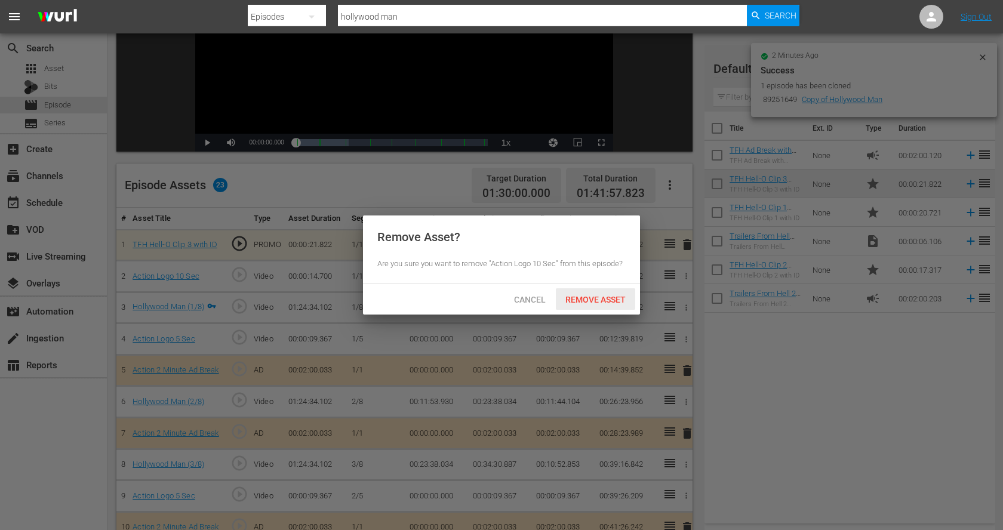
click at [597, 290] on div "Remove Asset" at bounding box center [595, 299] width 79 height 22
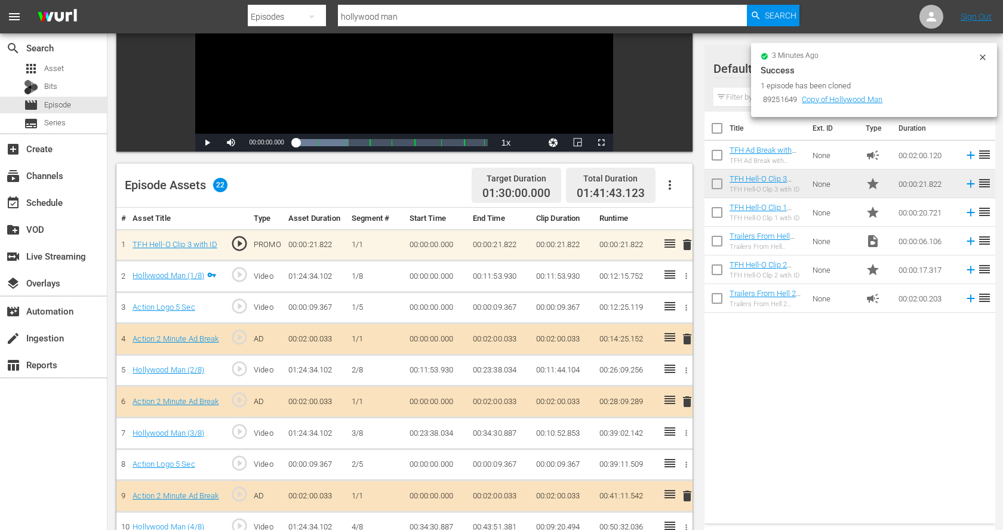
click at [686, 304] on icon "button" at bounding box center [686, 307] width 9 height 9
click at [668, 345] on span "DELETE ASSET" at bounding box center [647, 347] width 74 height 11
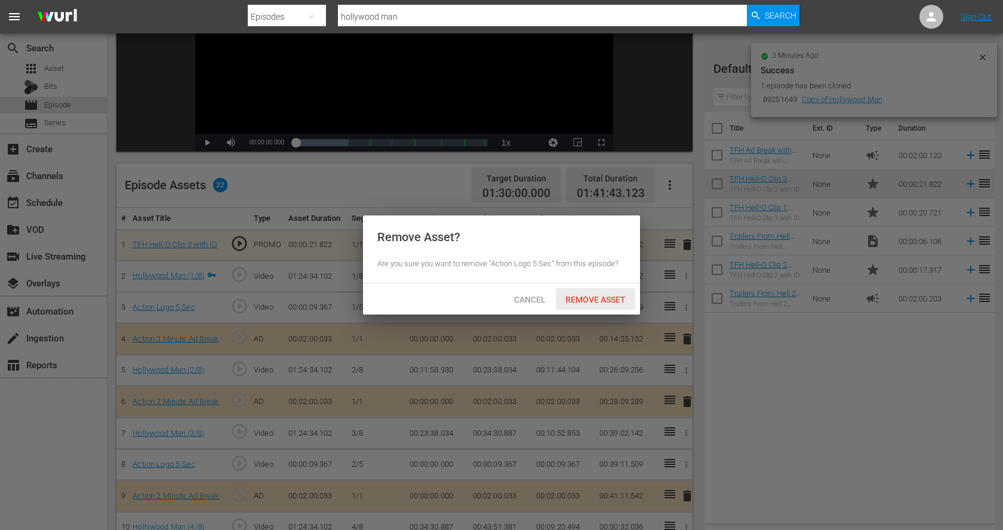
click at [610, 297] on span "Remove Asset" at bounding box center [595, 300] width 79 height 10
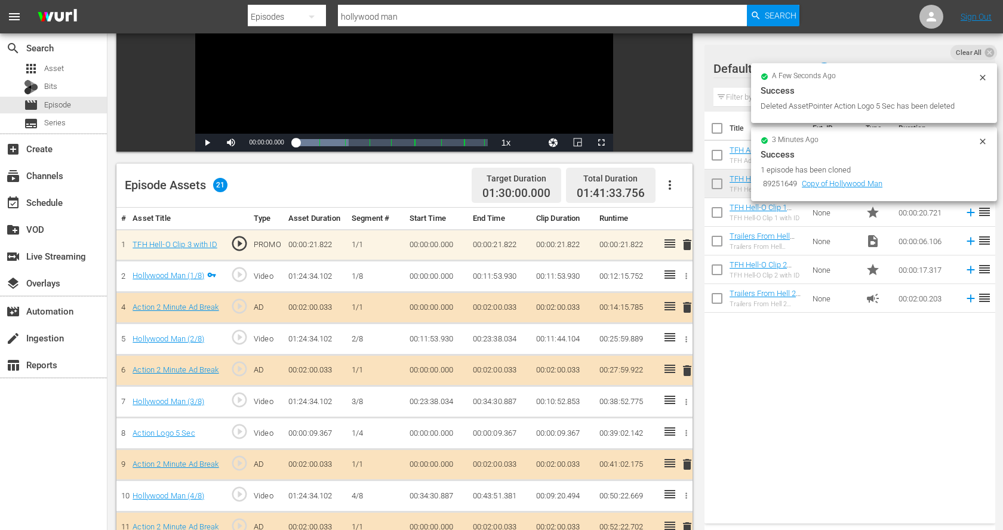
click at [686, 303] on span "delete" at bounding box center [687, 307] width 14 height 14
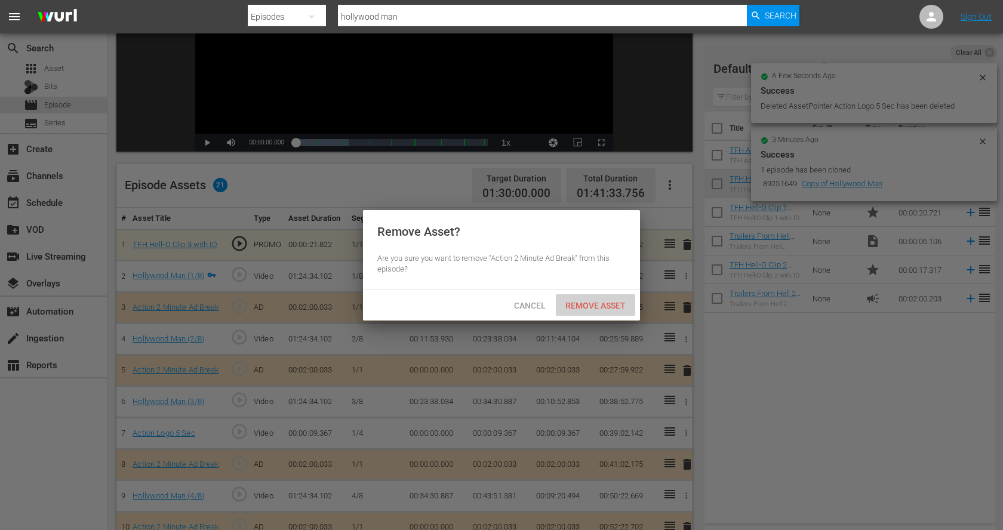
click at [621, 309] on span "Remove Asset" at bounding box center [595, 306] width 79 height 10
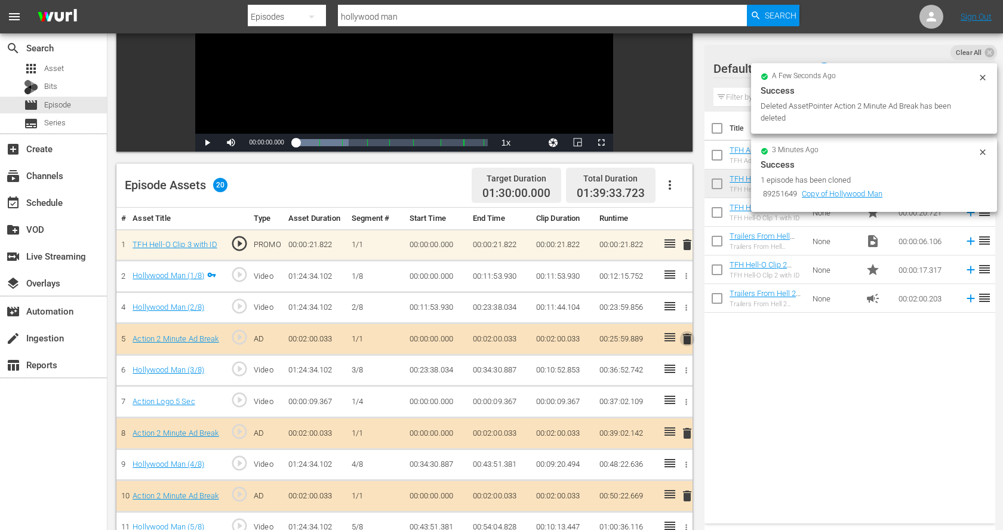
click at [689, 340] on span "delete" at bounding box center [687, 339] width 14 height 14
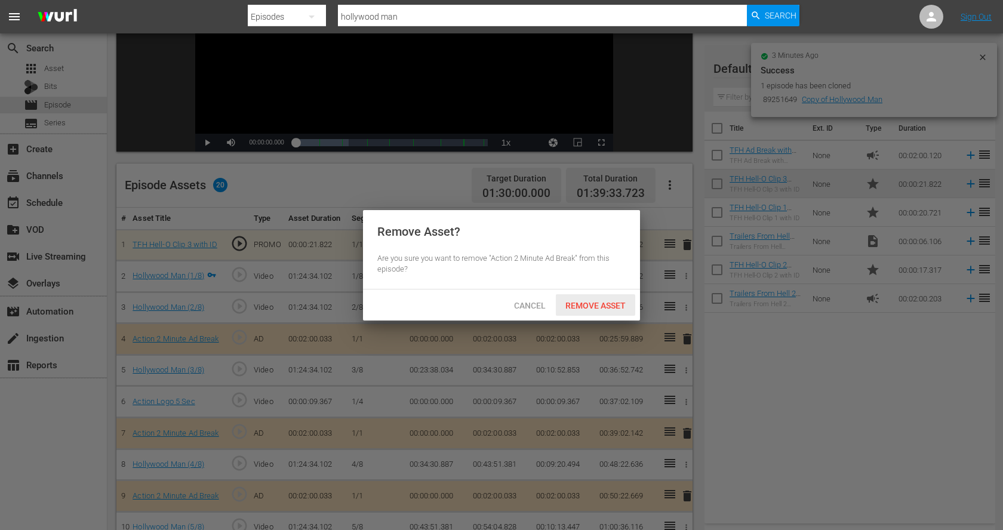
click at [609, 303] on span "Remove Asset" at bounding box center [595, 306] width 79 height 10
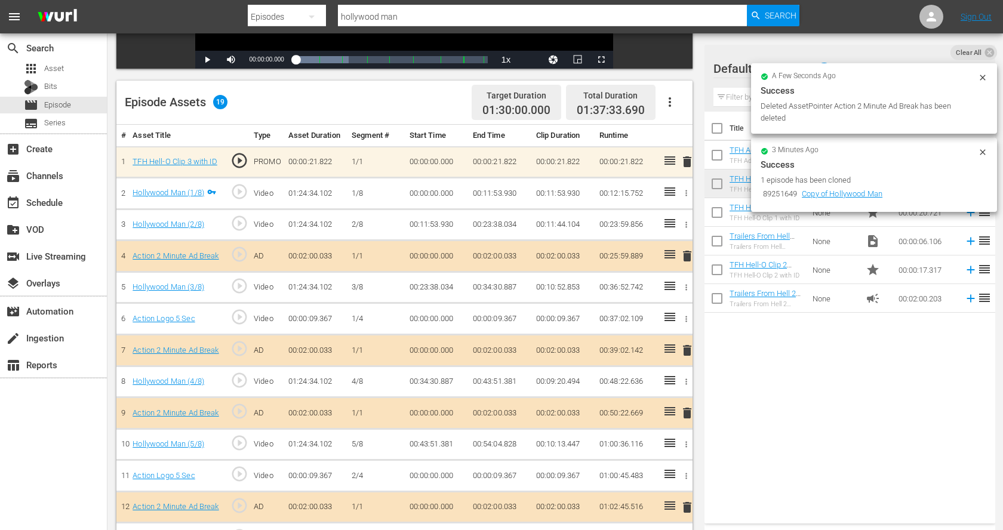
scroll to position [268, 0]
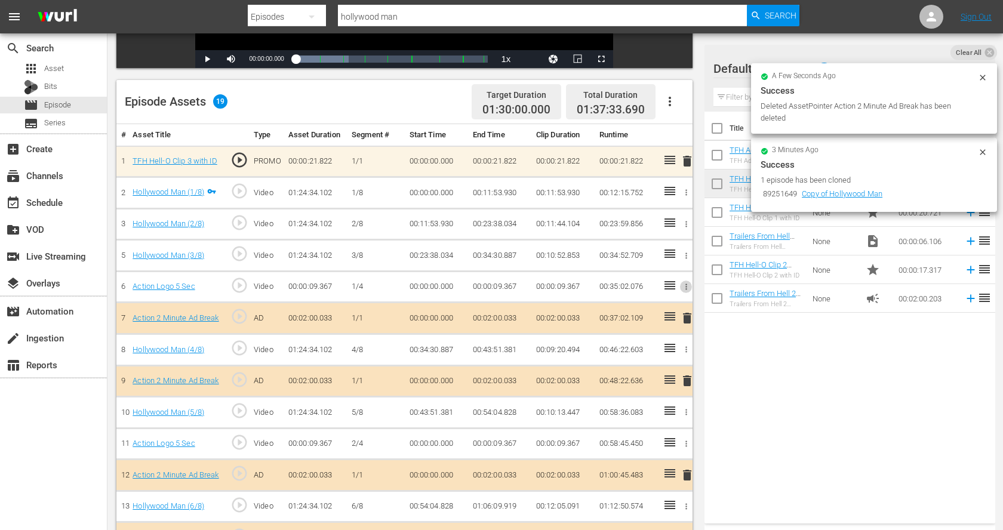
click at [686, 287] on icon "button" at bounding box center [687, 287] width 2 height 6
click at [668, 320] on span "DELETE ASSET" at bounding box center [647, 325] width 74 height 11
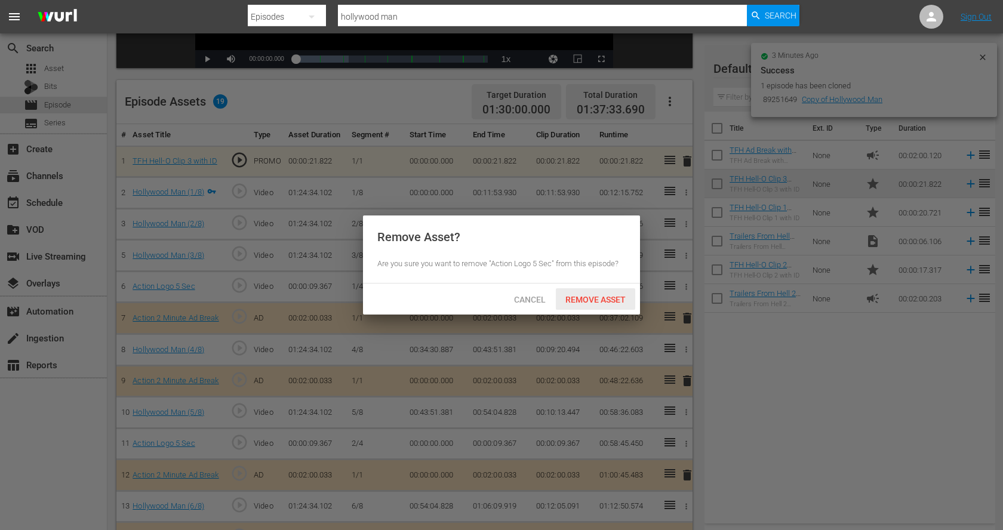
click at [606, 288] on div "Remove Asset" at bounding box center [595, 299] width 79 height 22
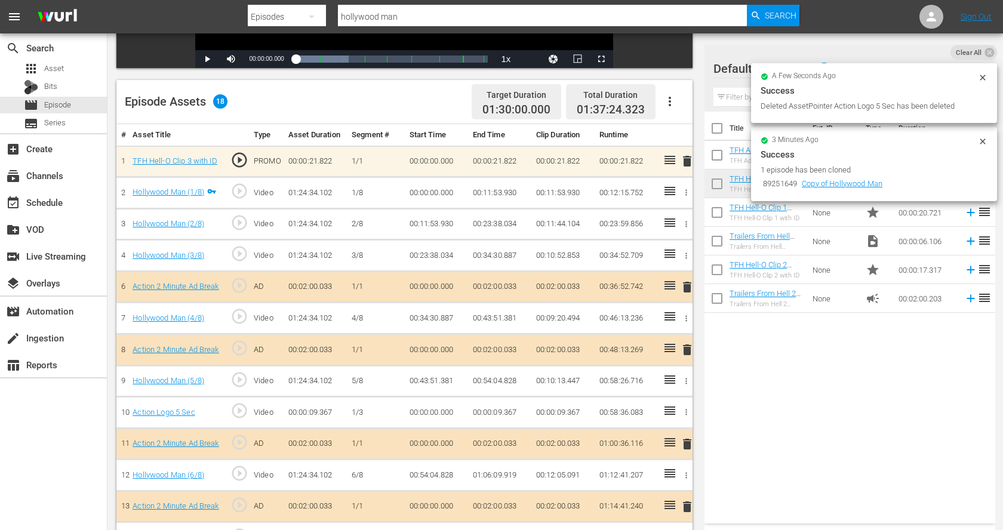
click at [687, 280] on span "delete" at bounding box center [687, 287] width 14 height 14
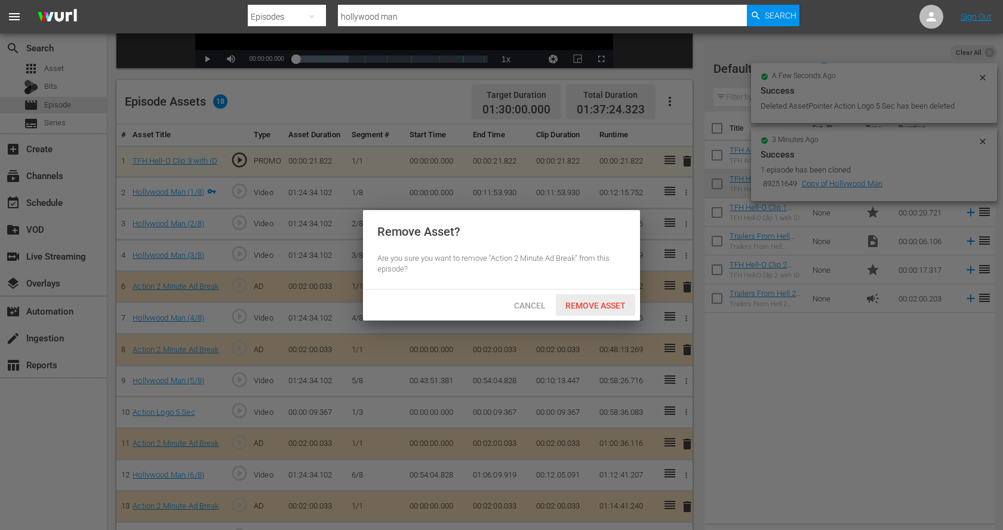
click at [622, 297] on div "Remove Asset" at bounding box center [595, 305] width 79 height 22
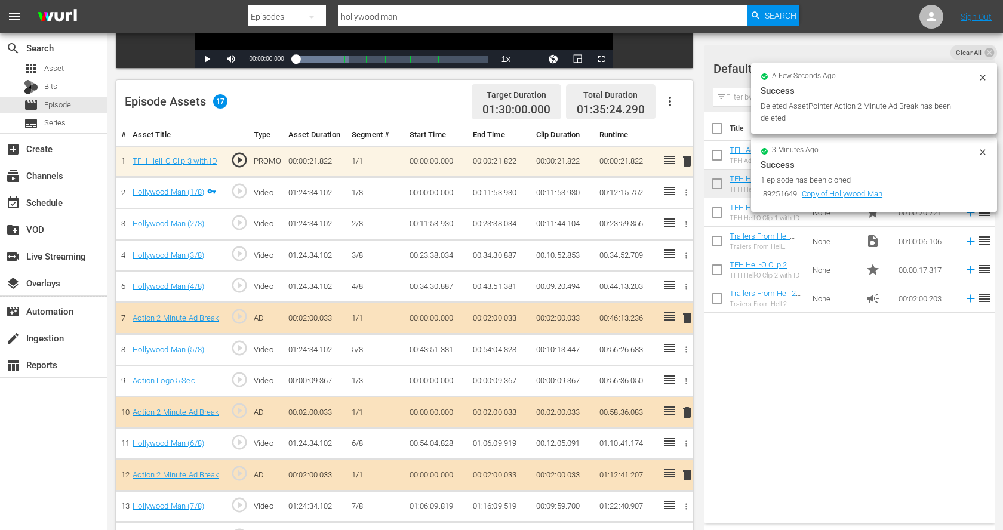
click at [684, 316] on span "delete" at bounding box center [687, 318] width 14 height 14
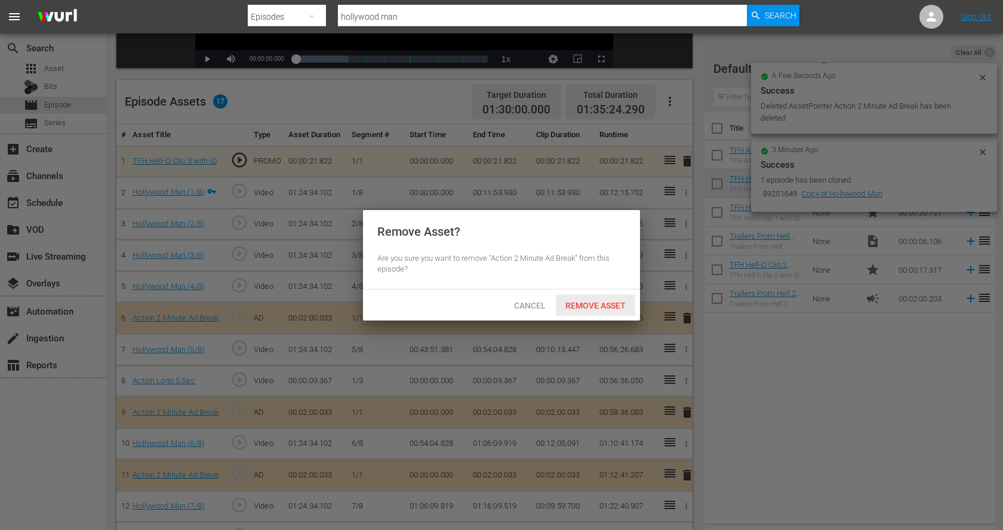
click at [620, 311] on div "Remove Asset" at bounding box center [595, 305] width 79 height 22
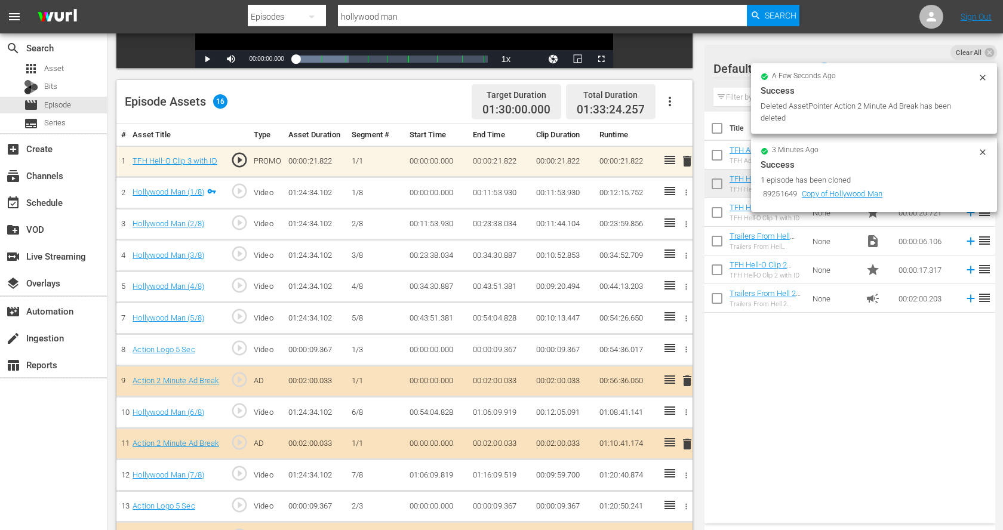
click at [687, 348] on icon "button" at bounding box center [686, 349] width 9 height 9
click at [666, 385] on span "DELETE ASSET" at bounding box center [647, 387] width 74 height 11
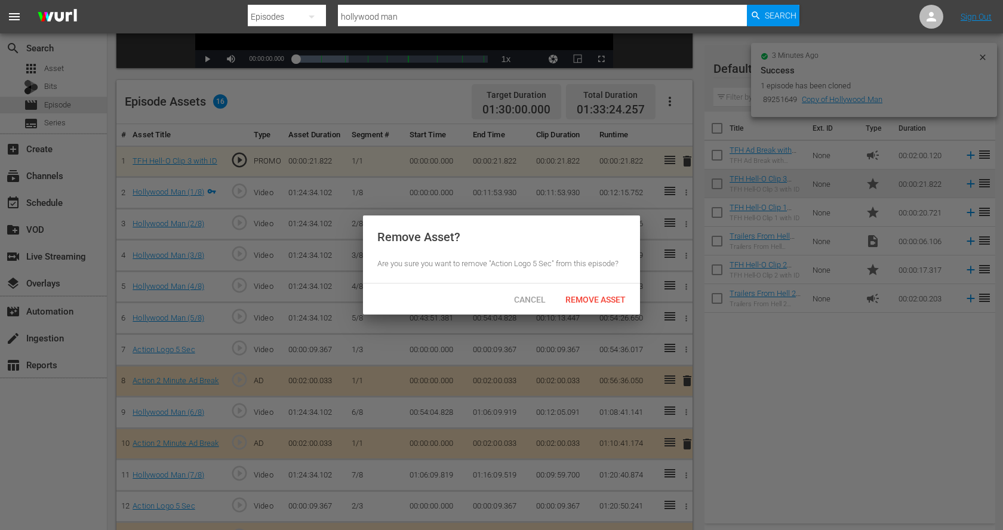
click at [609, 287] on div "Cancel Remove Asset" at bounding box center [501, 299] width 277 height 31
click at [609, 291] on div "Remove Asset" at bounding box center [595, 299] width 79 height 22
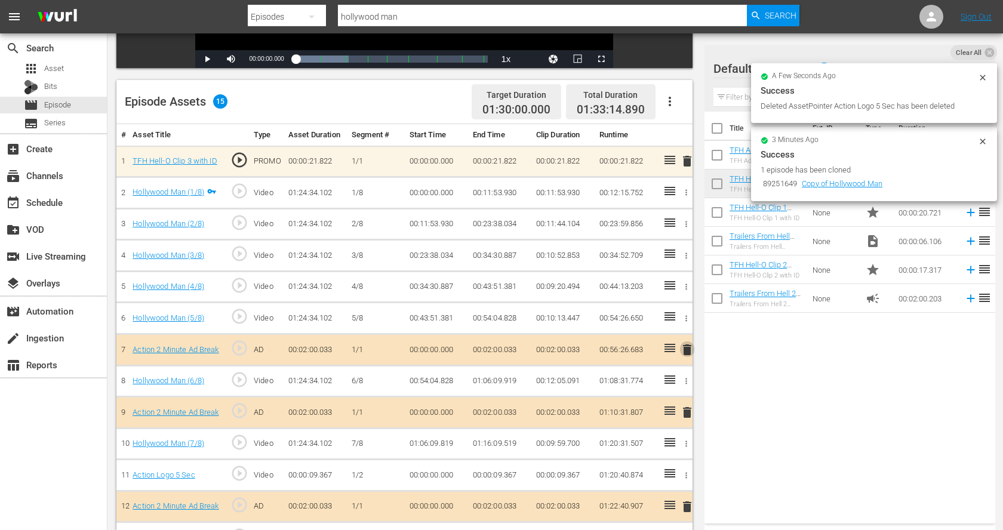
click at [685, 349] on span "delete" at bounding box center [687, 350] width 14 height 14
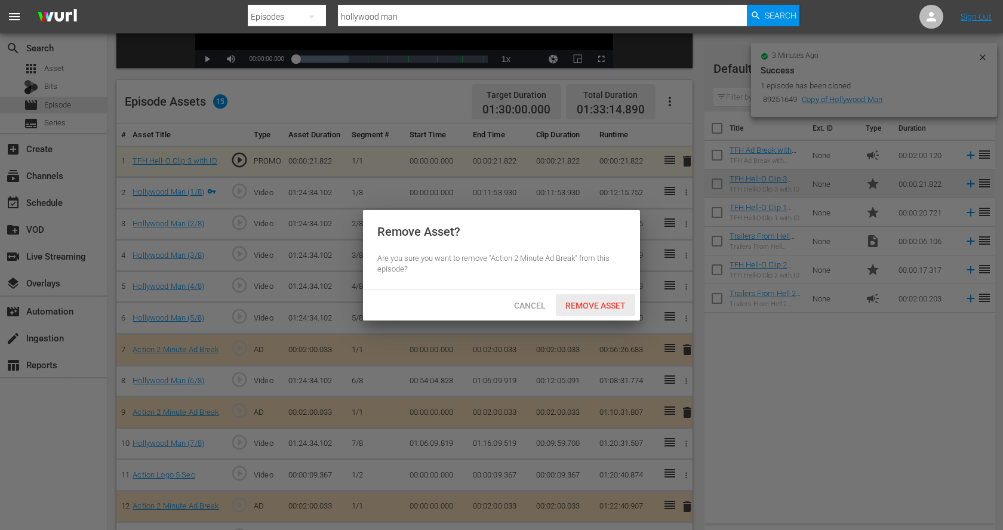
click at [603, 301] on span "Remove Asset" at bounding box center [595, 306] width 79 height 10
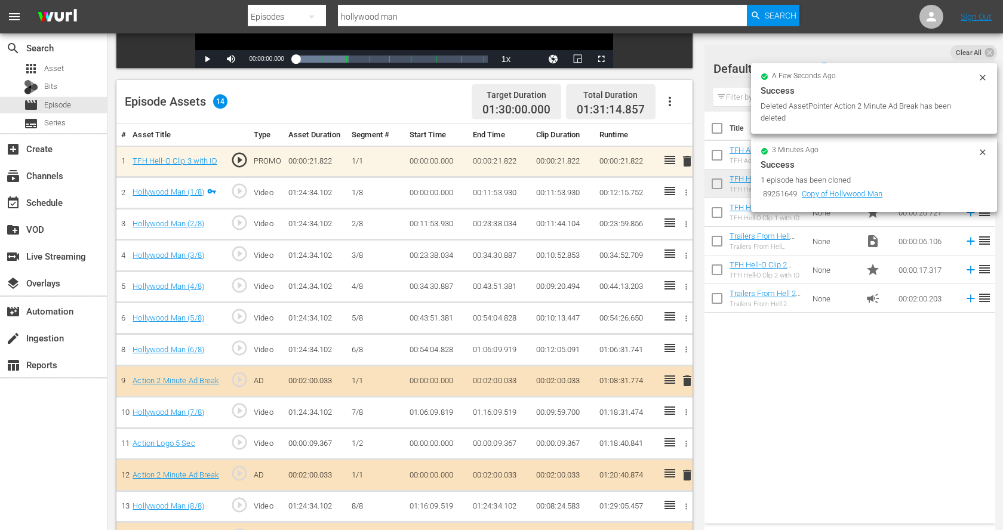
click at [682, 376] on span "delete" at bounding box center [687, 381] width 14 height 14
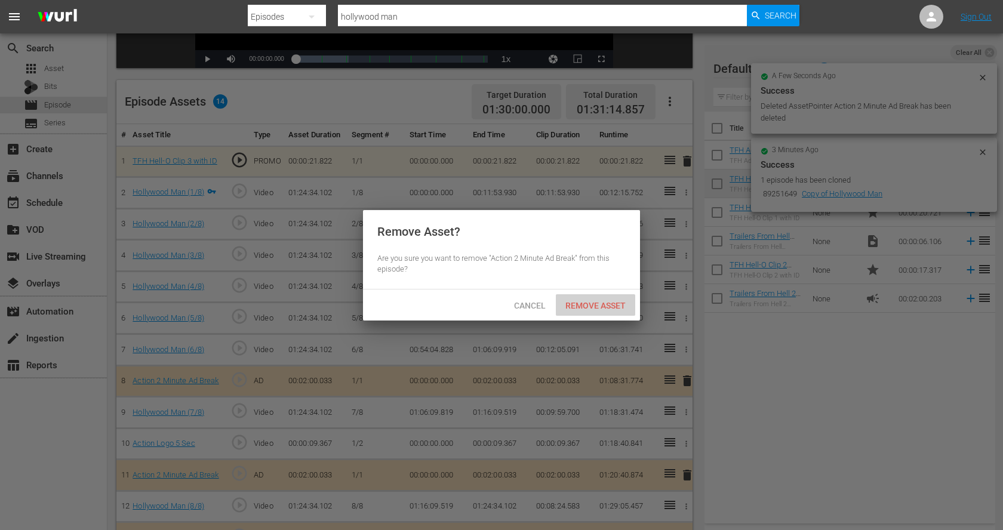
click at [603, 306] on span "Remove Asset" at bounding box center [595, 306] width 79 height 10
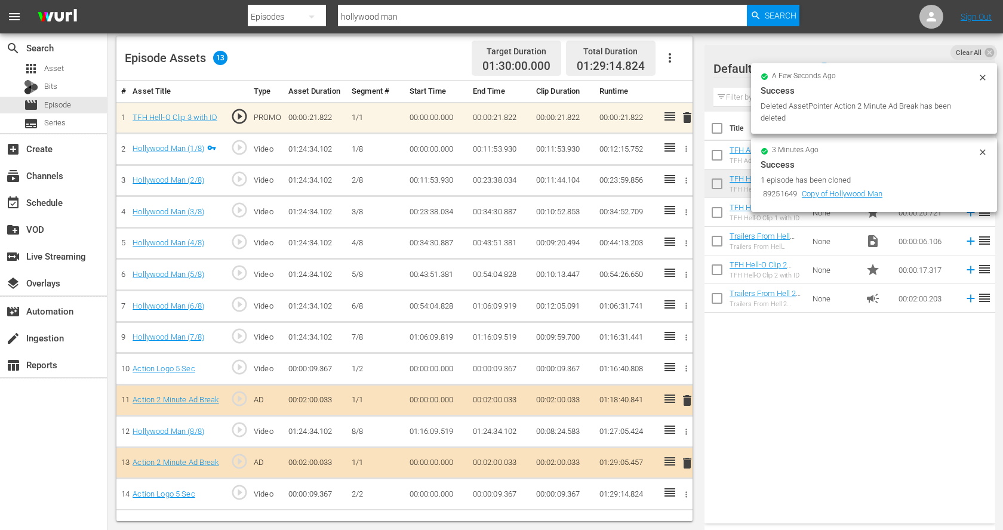
scroll to position [311, 0]
click at [686, 394] on span "delete" at bounding box center [687, 401] width 14 height 14
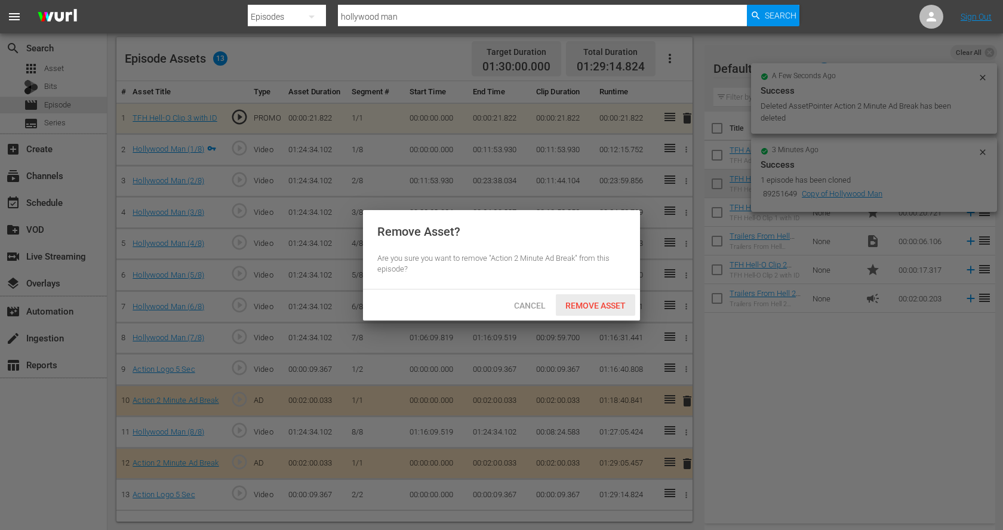
click at [605, 308] on span "Remove Asset" at bounding box center [595, 306] width 79 height 10
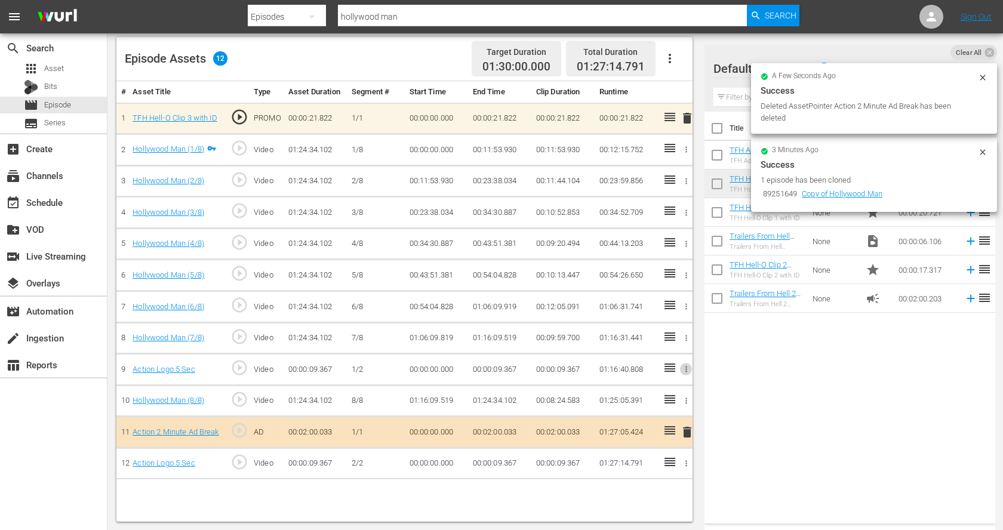
click at [688, 370] on button "button" at bounding box center [686, 369] width 13 height 13
click at [660, 397] on li "DELETE ASSET" at bounding box center [647, 406] width 93 height 23
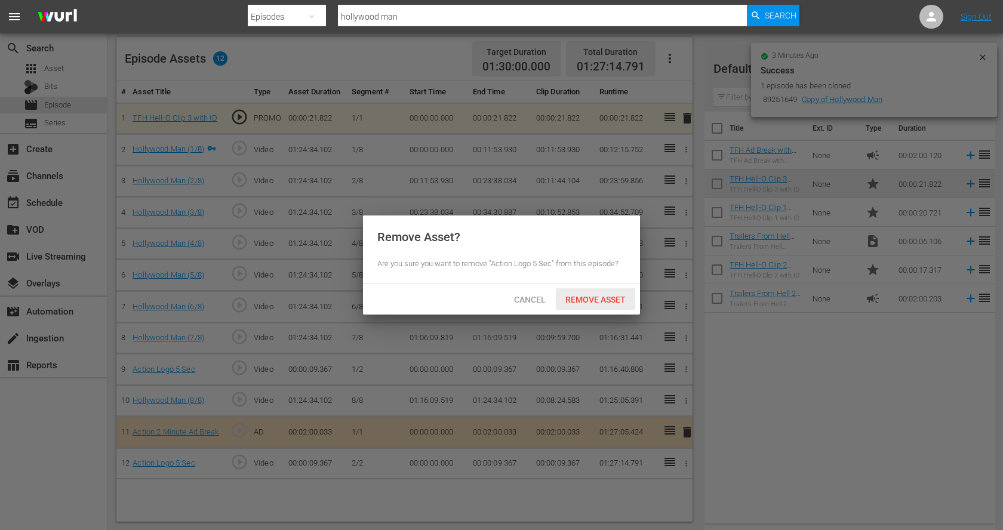
click at [603, 298] on span "Remove Asset" at bounding box center [595, 300] width 79 height 10
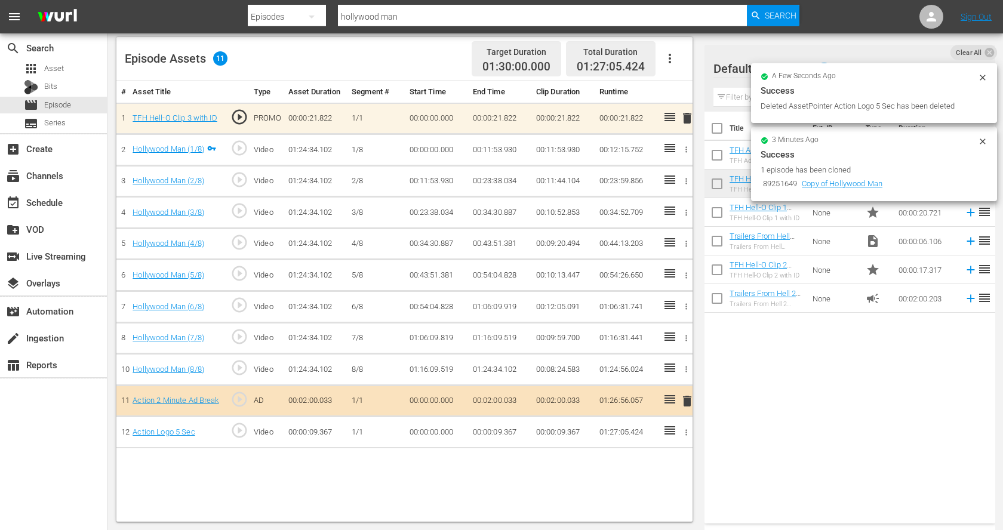
click at [688, 395] on span "delete" at bounding box center [687, 401] width 14 height 14
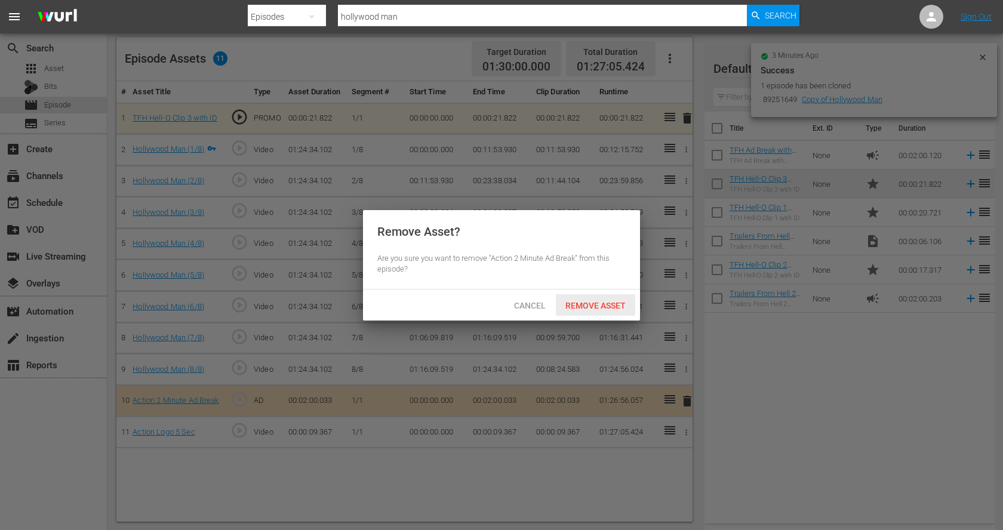
click at [612, 308] on span "Remove Asset" at bounding box center [595, 306] width 79 height 10
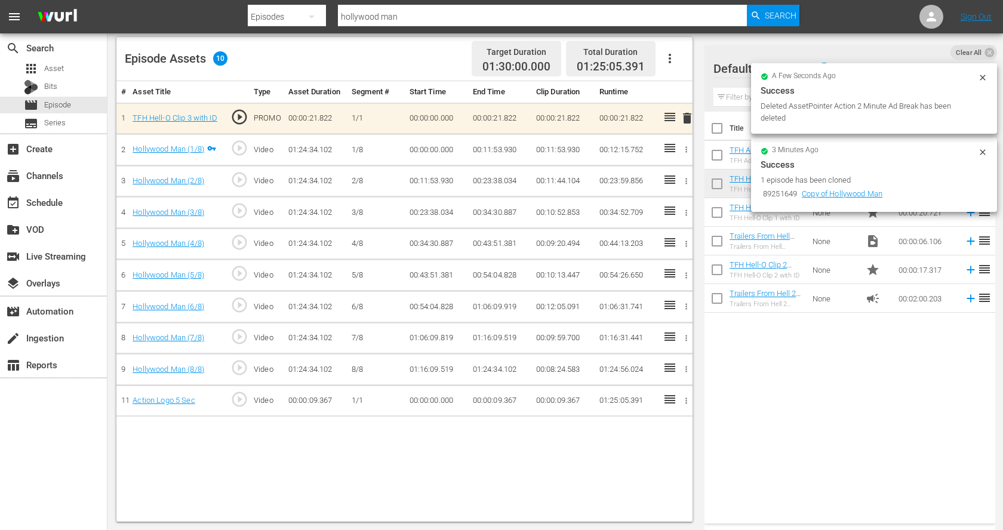
click at [686, 397] on icon "button" at bounding box center [686, 401] width 9 height 9
click at [669, 437] on span "DELETE ASSET" at bounding box center [647, 437] width 74 height 11
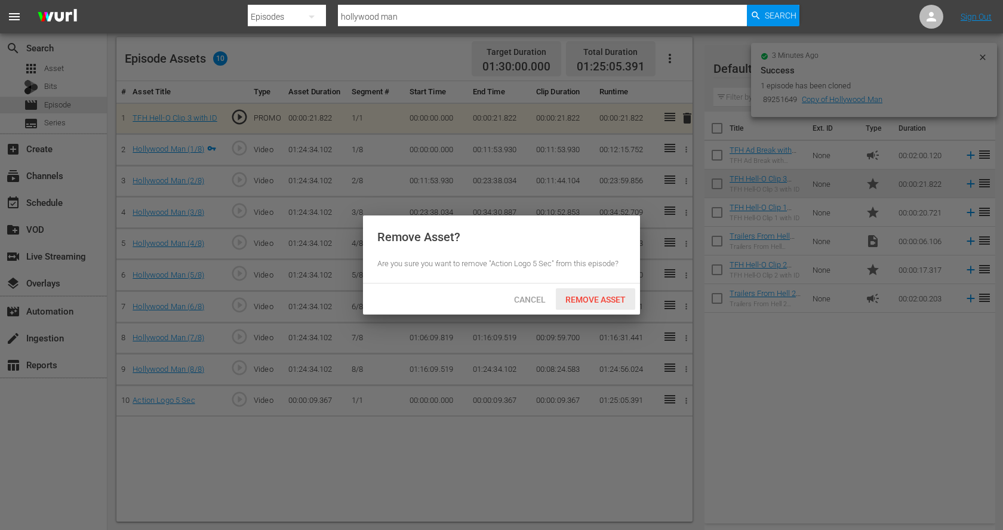
click at [615, 302] on span "Remove Asset" at bounding box center [595, 300] width 79 height 10
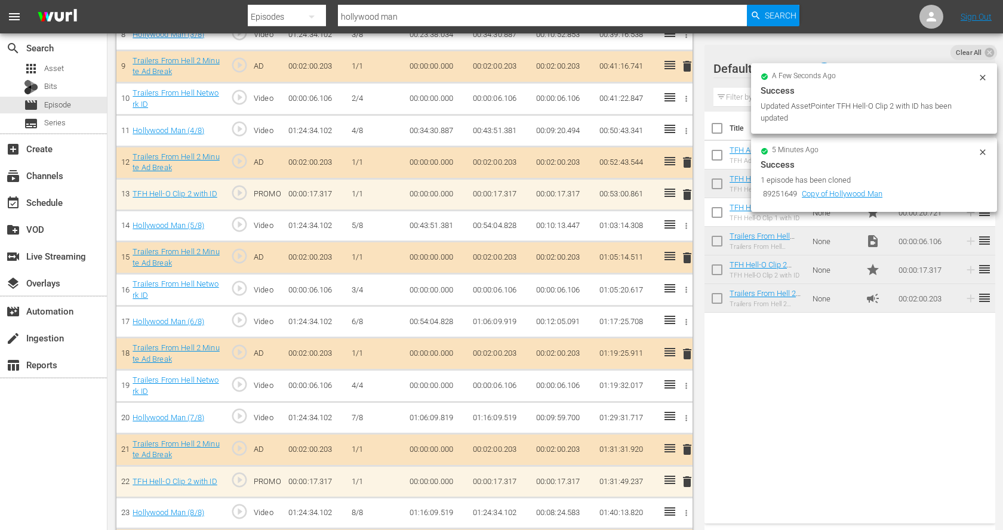
scroll to position [617, 0]
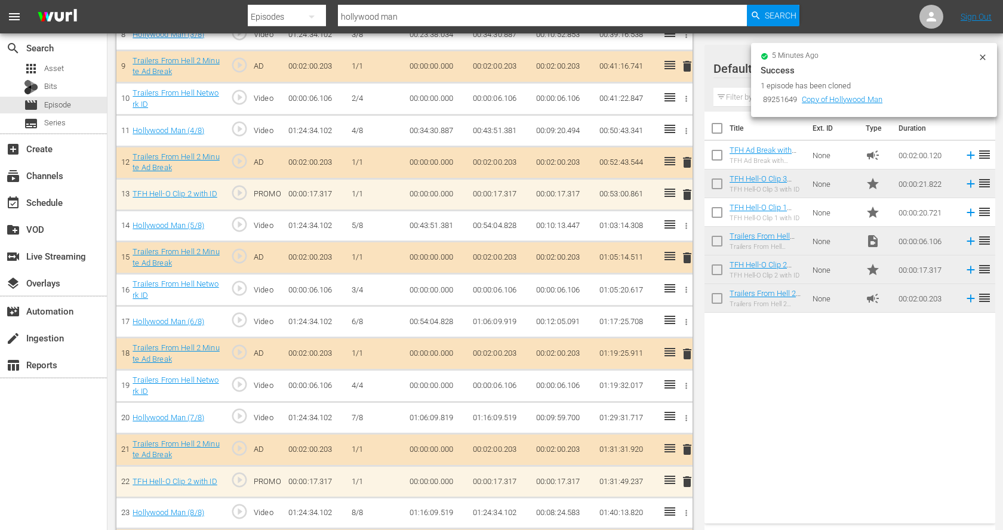
click at [987, 57] on icon at bounding box center [983, 58] width 10 height 10
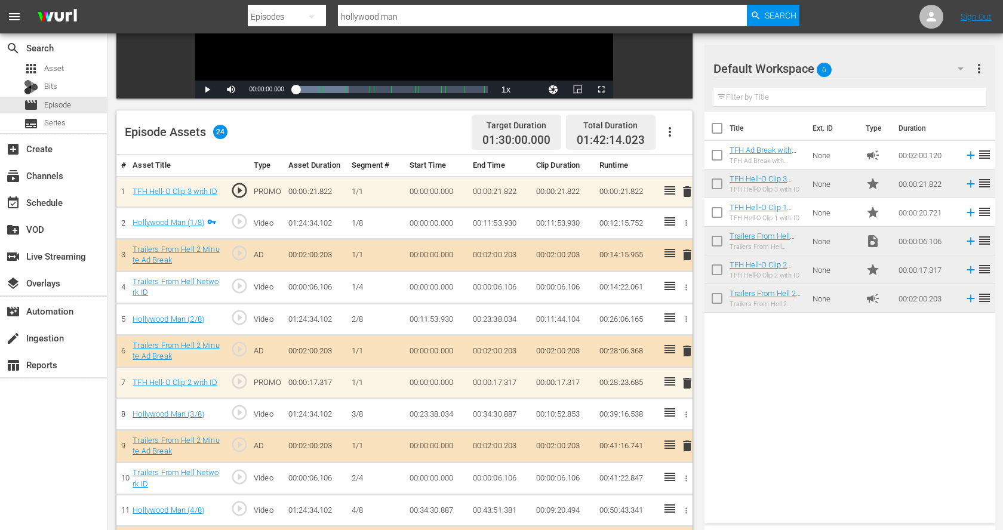
scroll to position [0, 0]
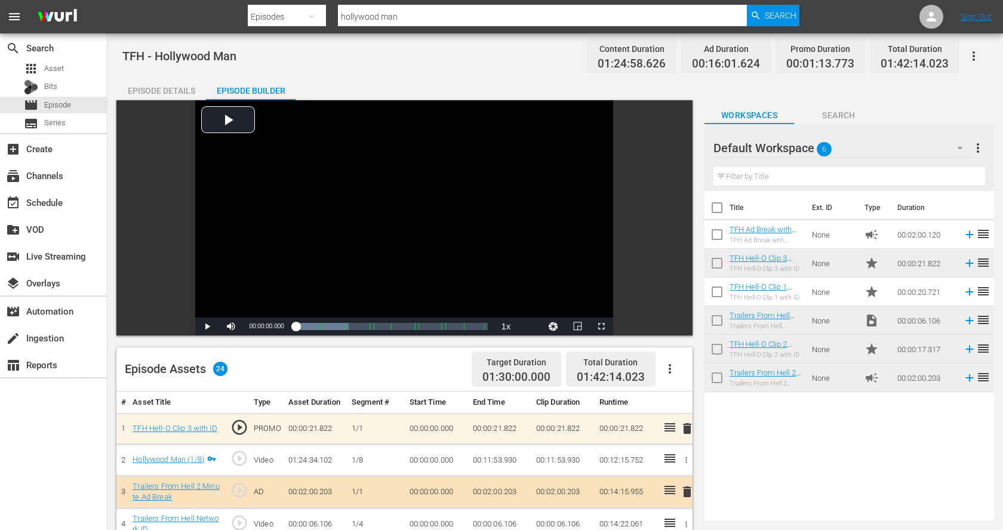
click at [974, 57] on icon "button" at bounding box center [974, 56] width 14 height 14
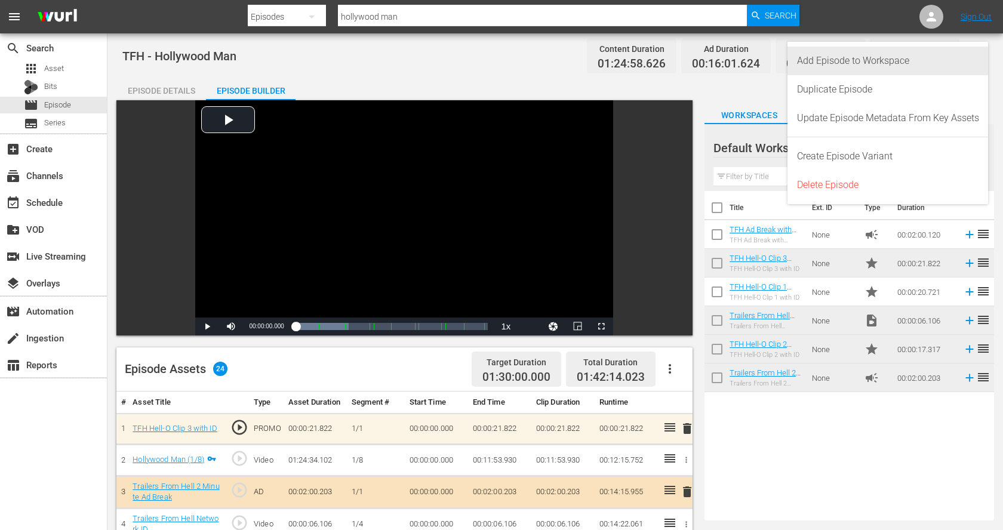
click at [934, 69] on div "Add Episode to Workspace" at bounding box center [888, 61] width 182 height 29
